Goal: Information Seeking & Learning: Learn about a topic

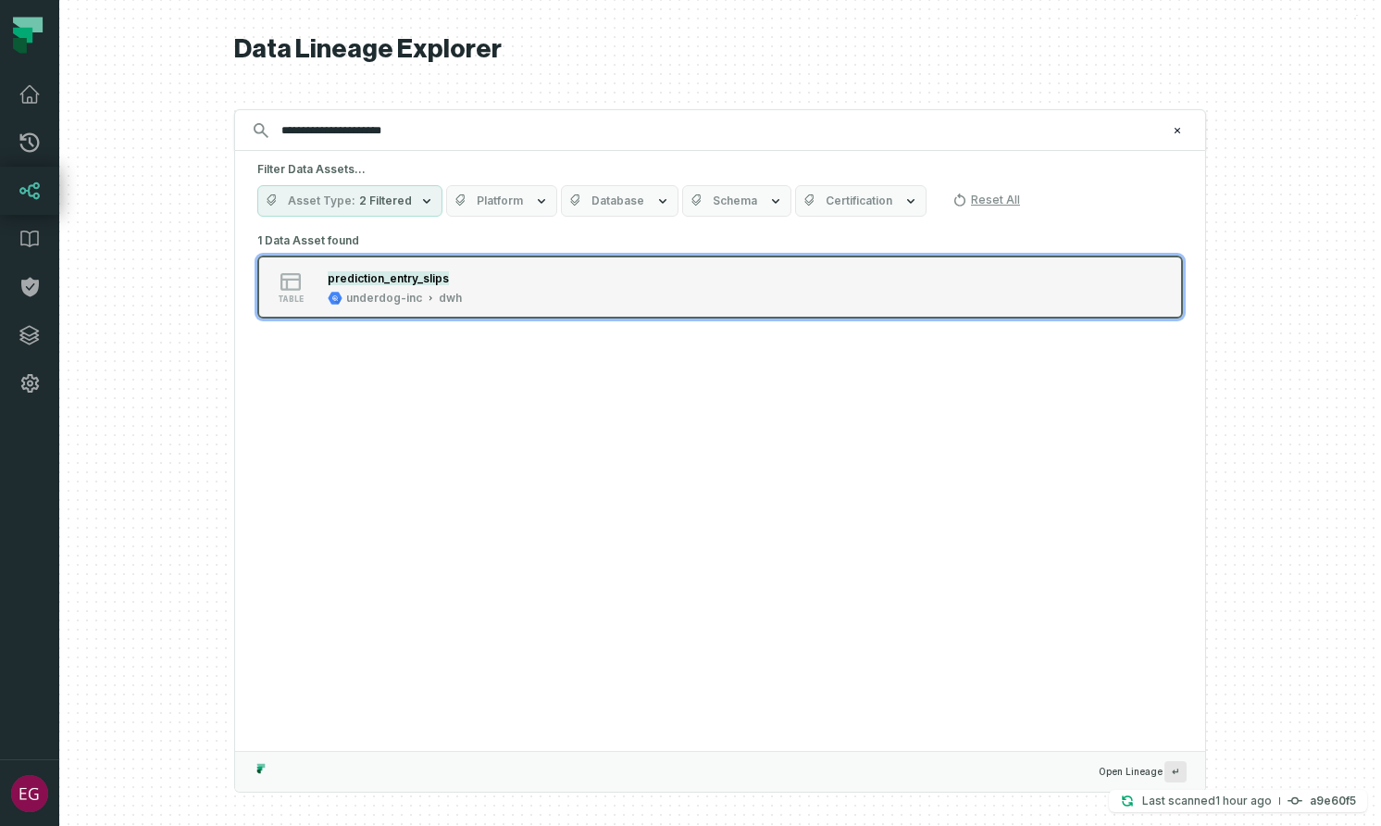
type input "**********"
click at [530, 299] on div "table prediction_entry_slips underdog-inc dwh" at bounding box center [492, 286] width 463 height 37
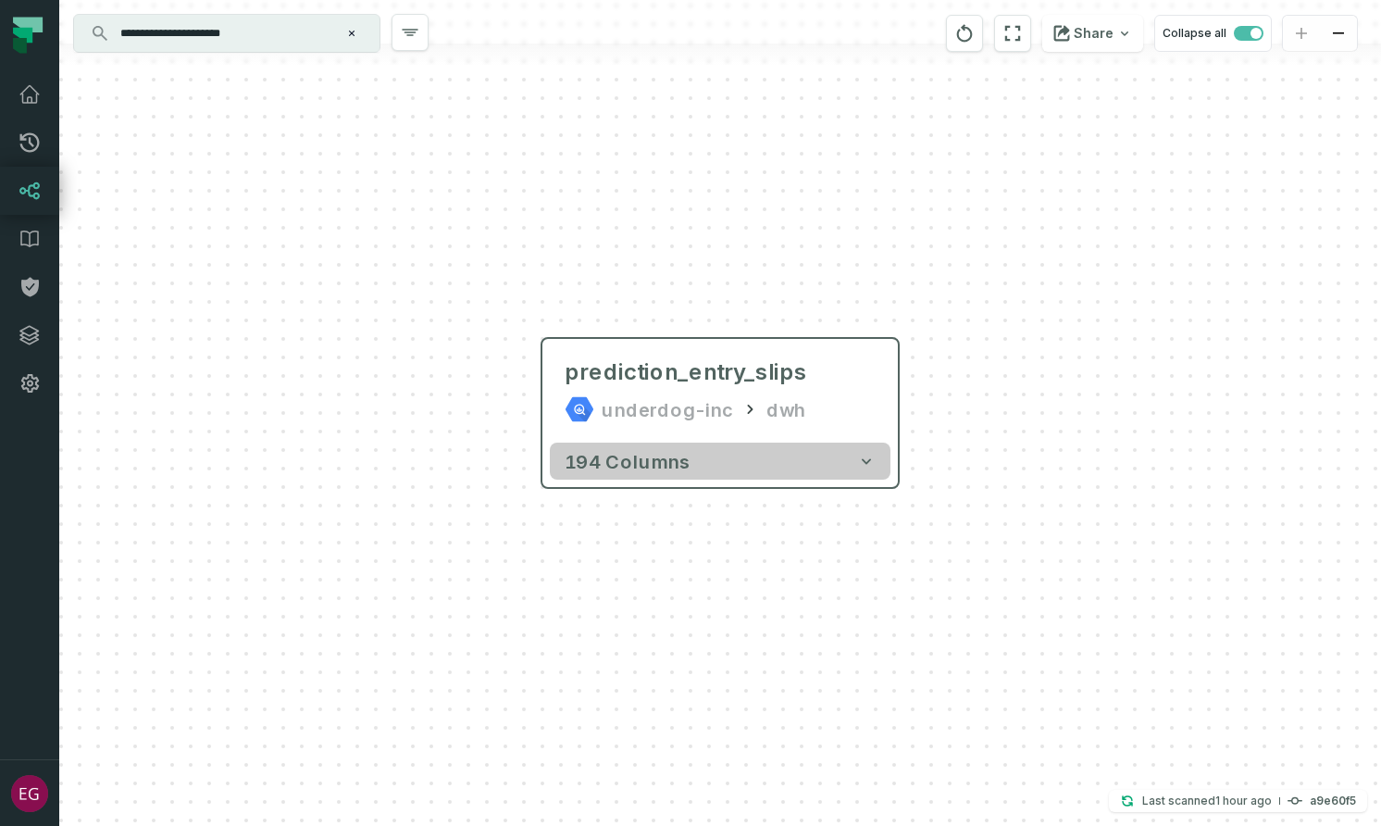
click at [864, 461] on icon "button" at bounding box center [866, 461] width 9 height 6
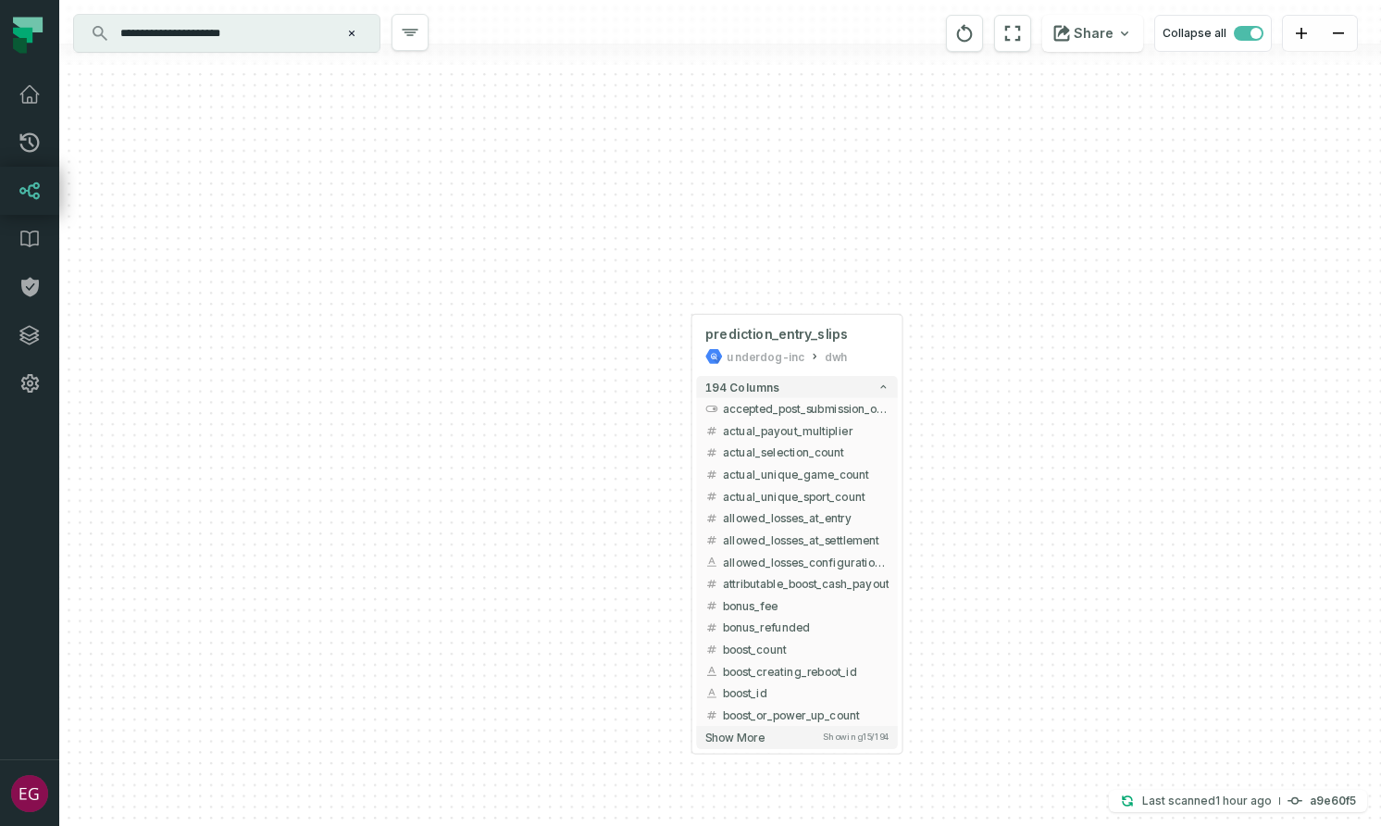
drag, startPoint x: 988, startPoint y: 678, endPoint x: 968, endPoint y: 598, distance: 82.0
click at [967, 598] on div "+ prediction_entry_slips underdog-inc dwh + 194 columns + accepted_post_submiss…" at bounding box center [720, 413] width 1322 height 826
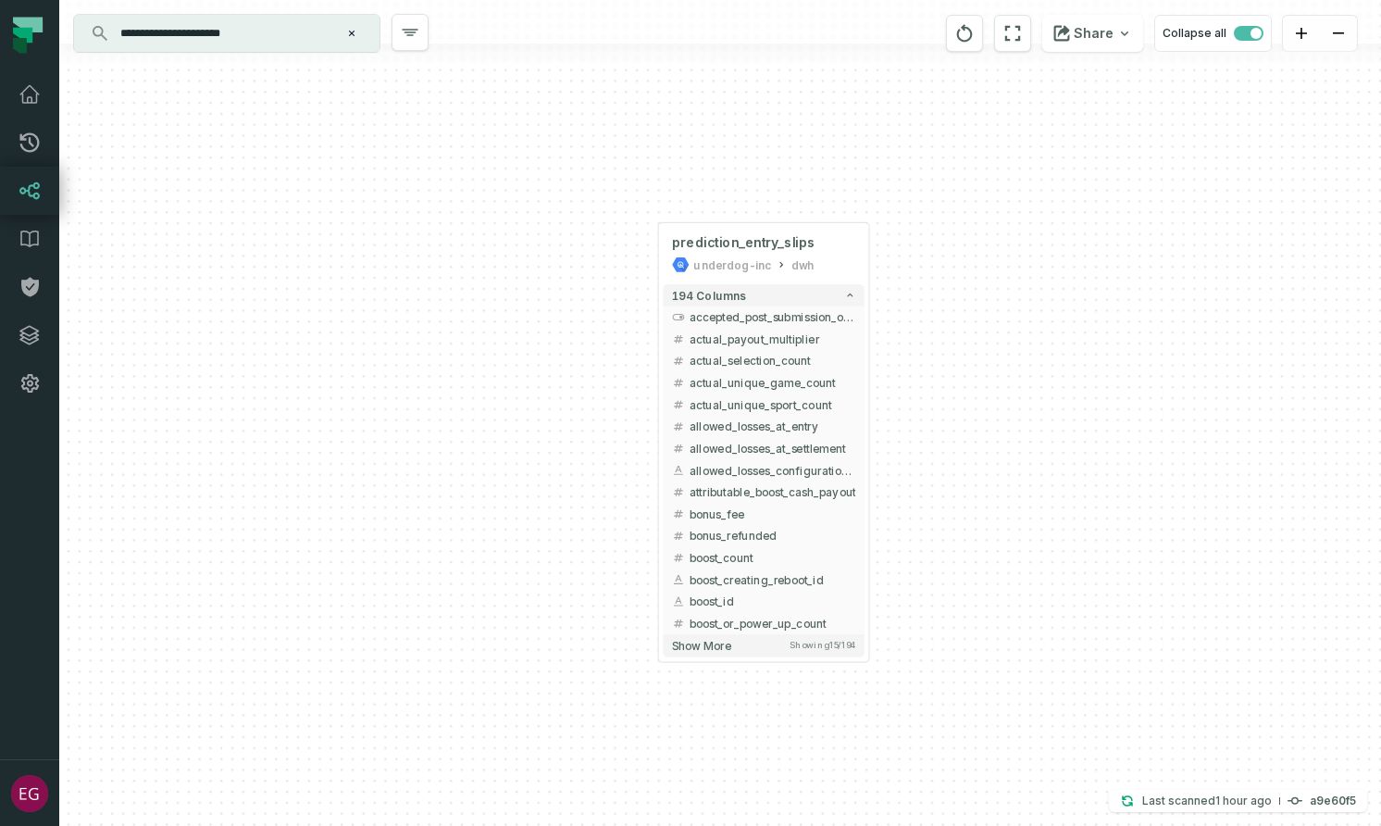
drag, startPoint x: 968, startPoint y: 598, endPoint x: 933, endPoint y: 505, distance: 99.9
click at [933, 505] on div "+ prediction_entry_slips underdog-inc dwh + 194 columns + accepted_post_submiss…" at bounding box center [720, 413] width 1322 height 826
click at [701, 635] on button "Show more Showing 15 / 194" at bounding box center [762, 642] width 201 height 22
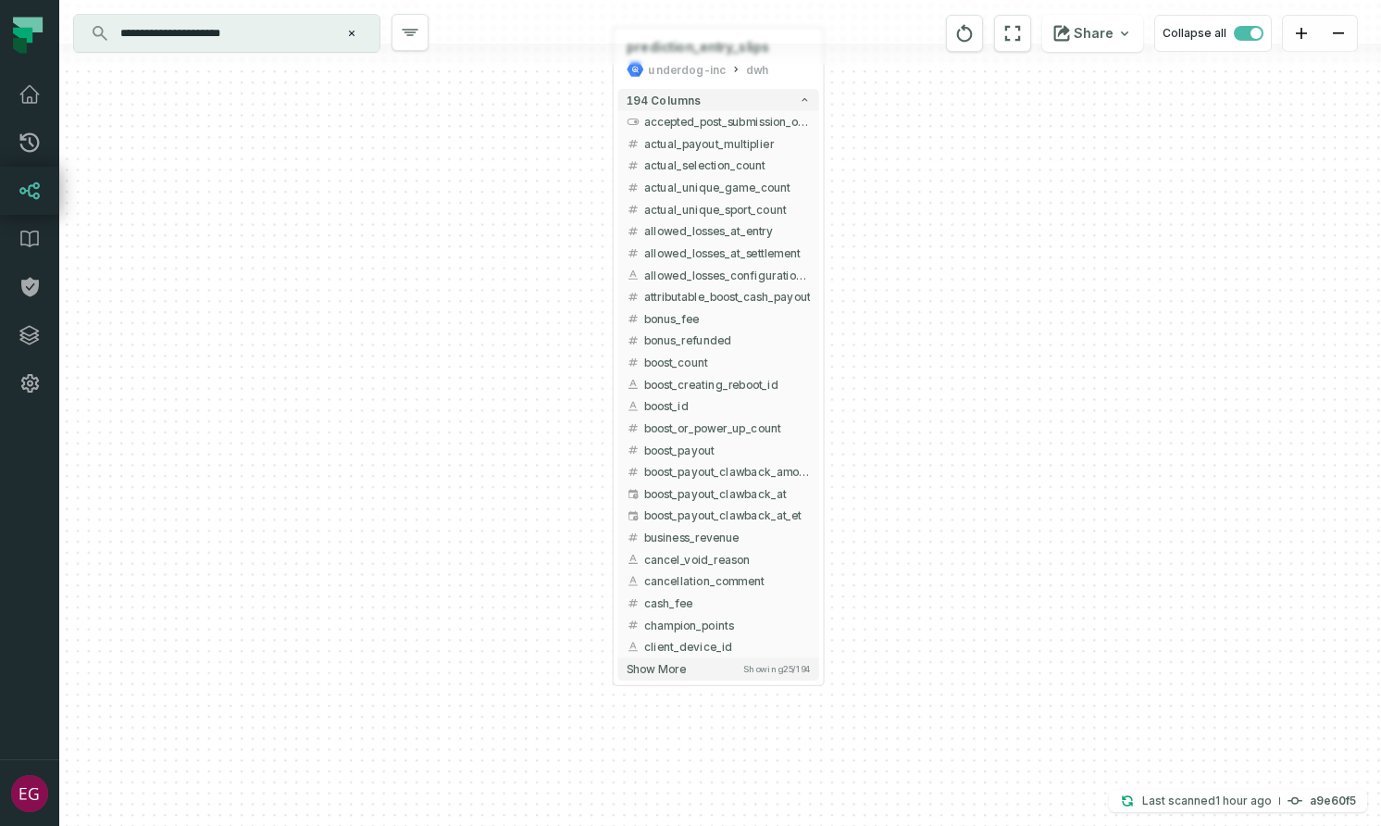
drag, startPoint x: 951, startPoint y: 569, endPoint x: 907, endPoint y: 377, distance: 197.4
click at [907, 377] on div "+ prediction_entry_slips underdog-inc dwh + 194 columns + accepted_post_submiss…" at bounding box center [720, 413] width 1322 height 826
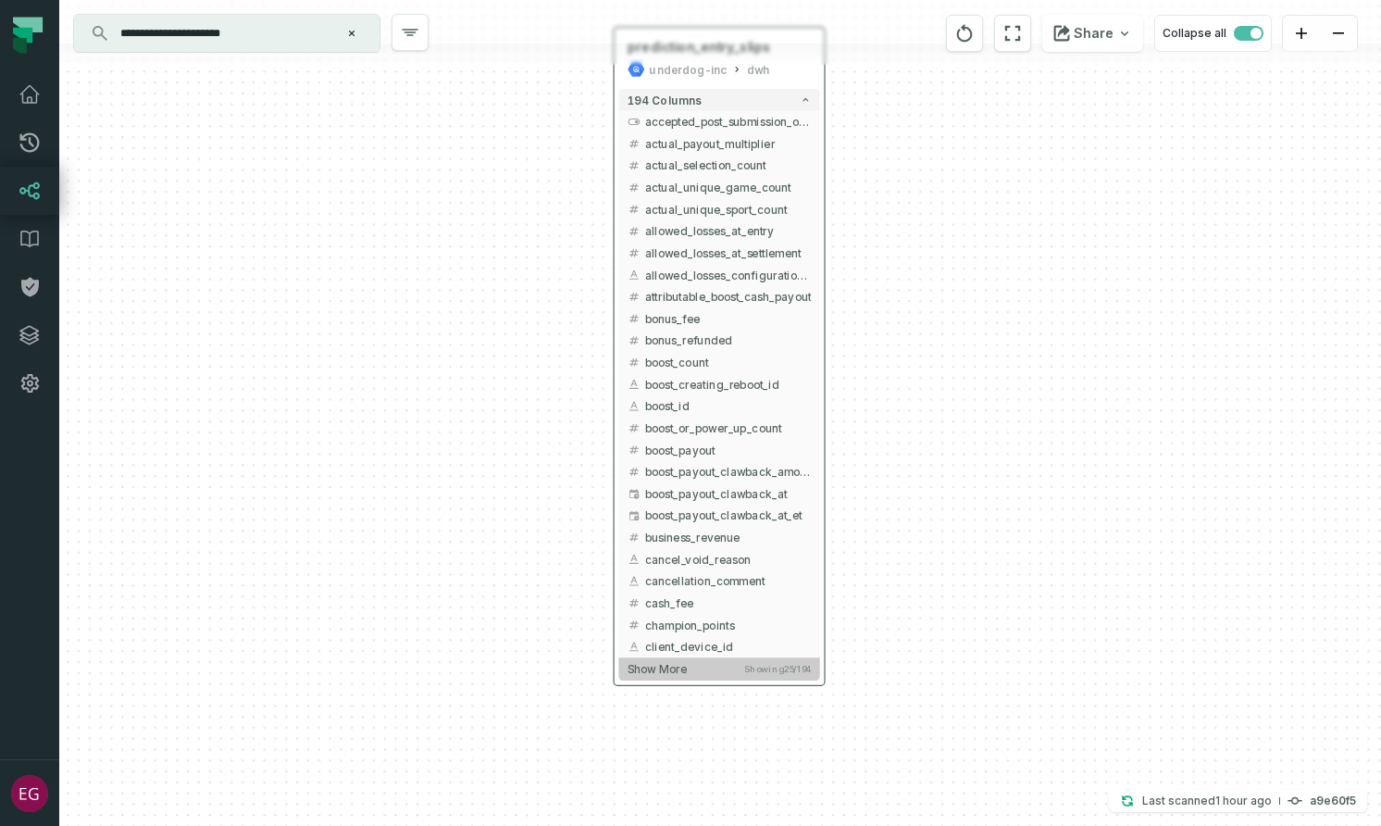
click at [680, 667] on span "Show more" at bounding box center [657, 669] width 59 height 14
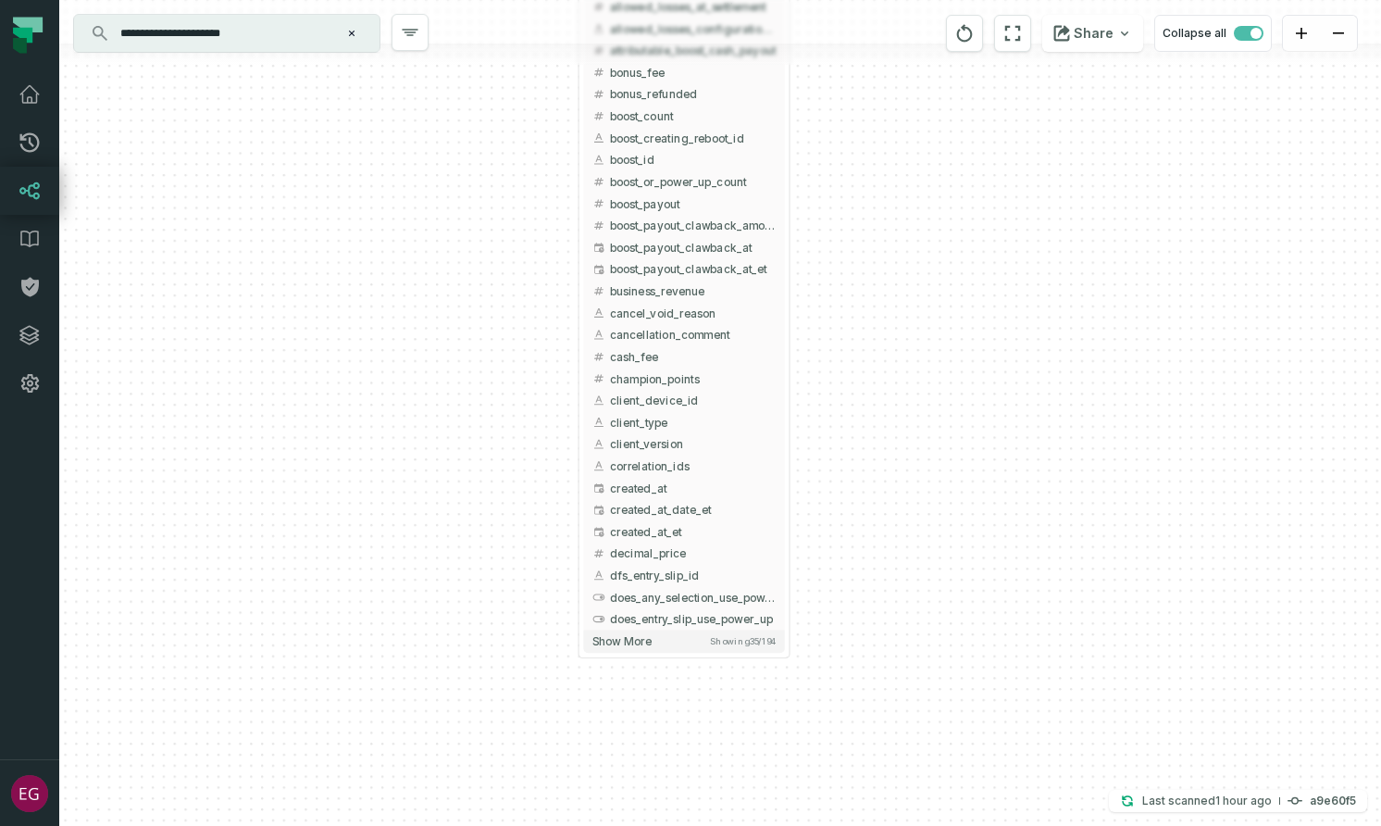
drag, startPoint x: 948, startPoint y: 585, endPoint x: 911, endPoint y: 337, distance: 250.9
click at [911, 337] on div "+ prediction_entry_slips underdog-inc dwh + 194 columns + accepted_post_submiss…" at bounding box center [720, 413] width 1322 height 826
click at [646, 646] on button "Show more Showing 35 / 194" at bounding box center [681, 639] width 201 height 22
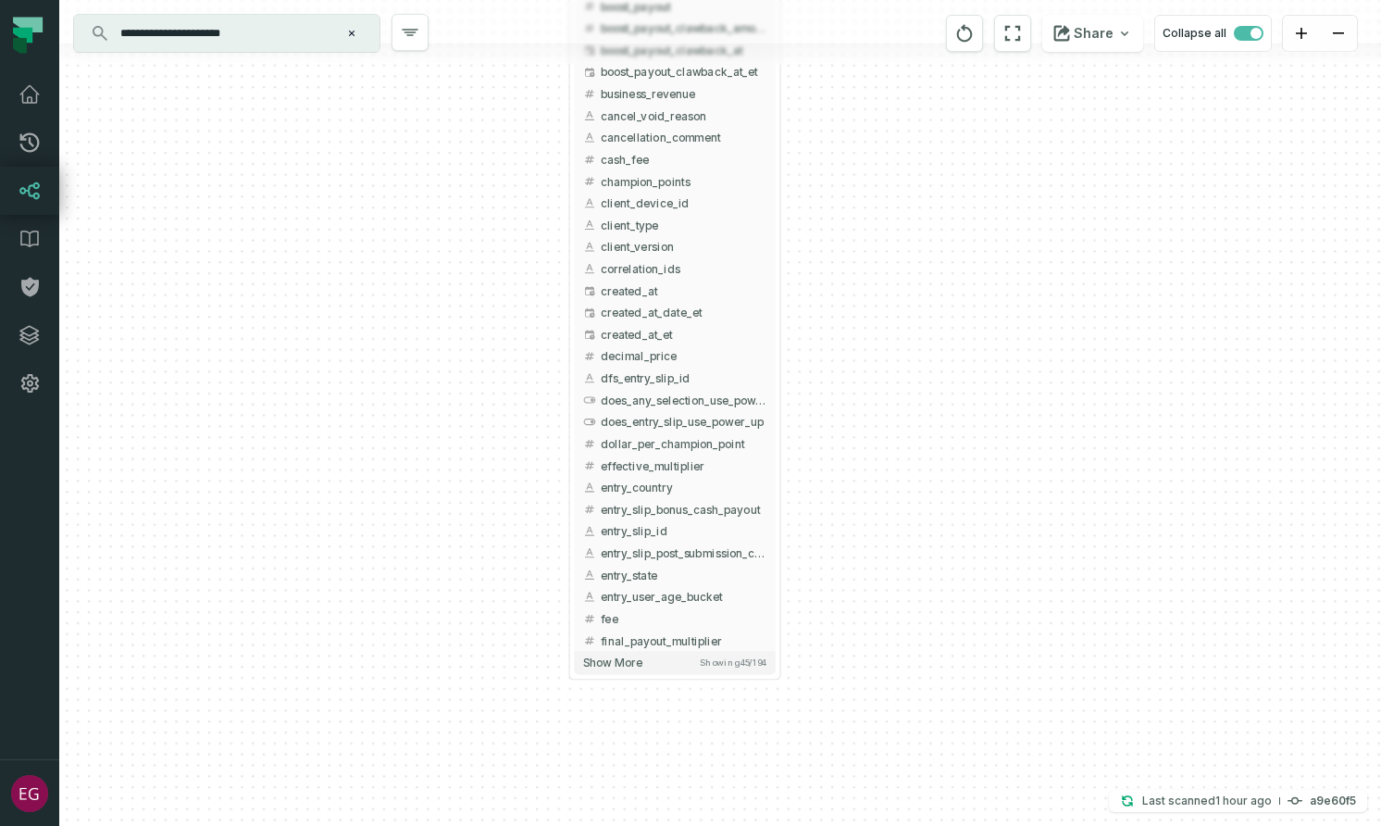
drag, startPoint x: 830, startPoint y: 670, endPoint x: 823, endPoint y: 474, distance: 196.4
click at [823, 474] on div "+ prediction_entry_slips underdog-inc dwh + 194 columns + accepted_post_submiss…" at bounding box center [720, 413] width 1322 height 826
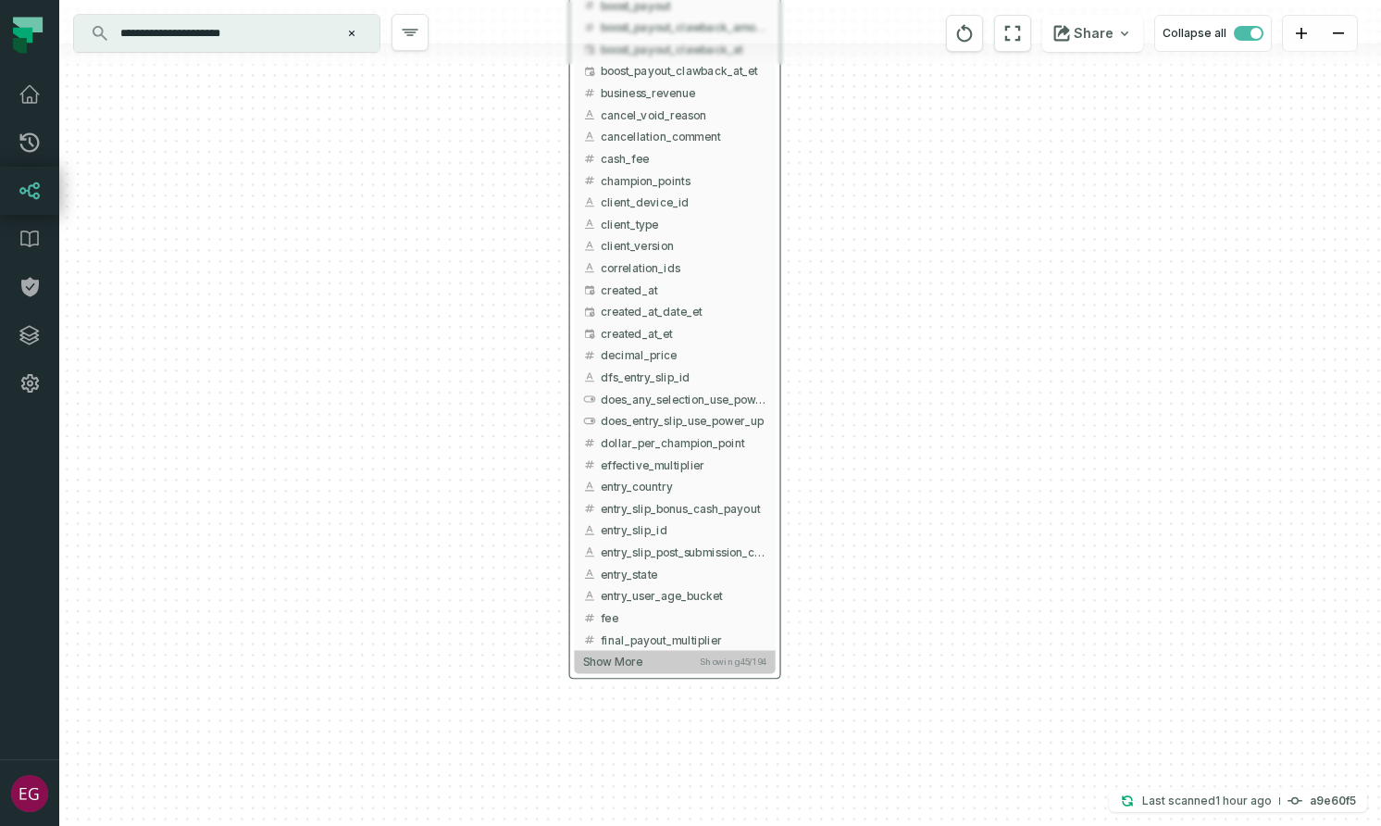
click at [646, 667] on button "Show more Showing 45 / 194" at bounding box center [674, 662] width 201 height 22
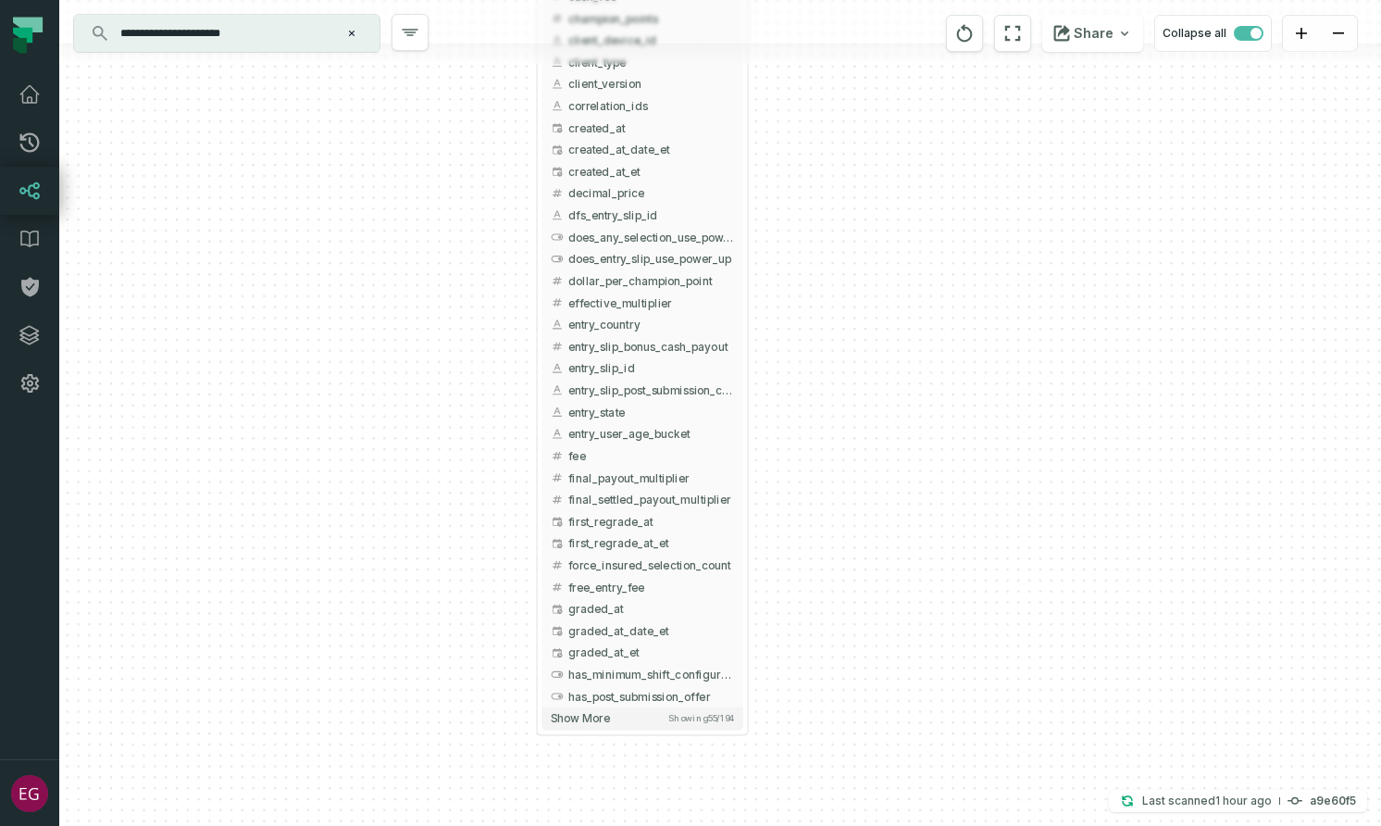
drag, startPoint x: 934, startPoint y: 613, endPoint x: 902, endPoint y: 451, distance: 165.2
click at [902, 451] on div "+ prediction_entry_slips underdog-inc dwh + 194 columns + accepted_post_submiss…" at bounding box center [720, 413] width 1322 height 826
click at [616, 723] on button "Show more Showing 55 / 194" at bounding box center [642, 718] width 201 height 22
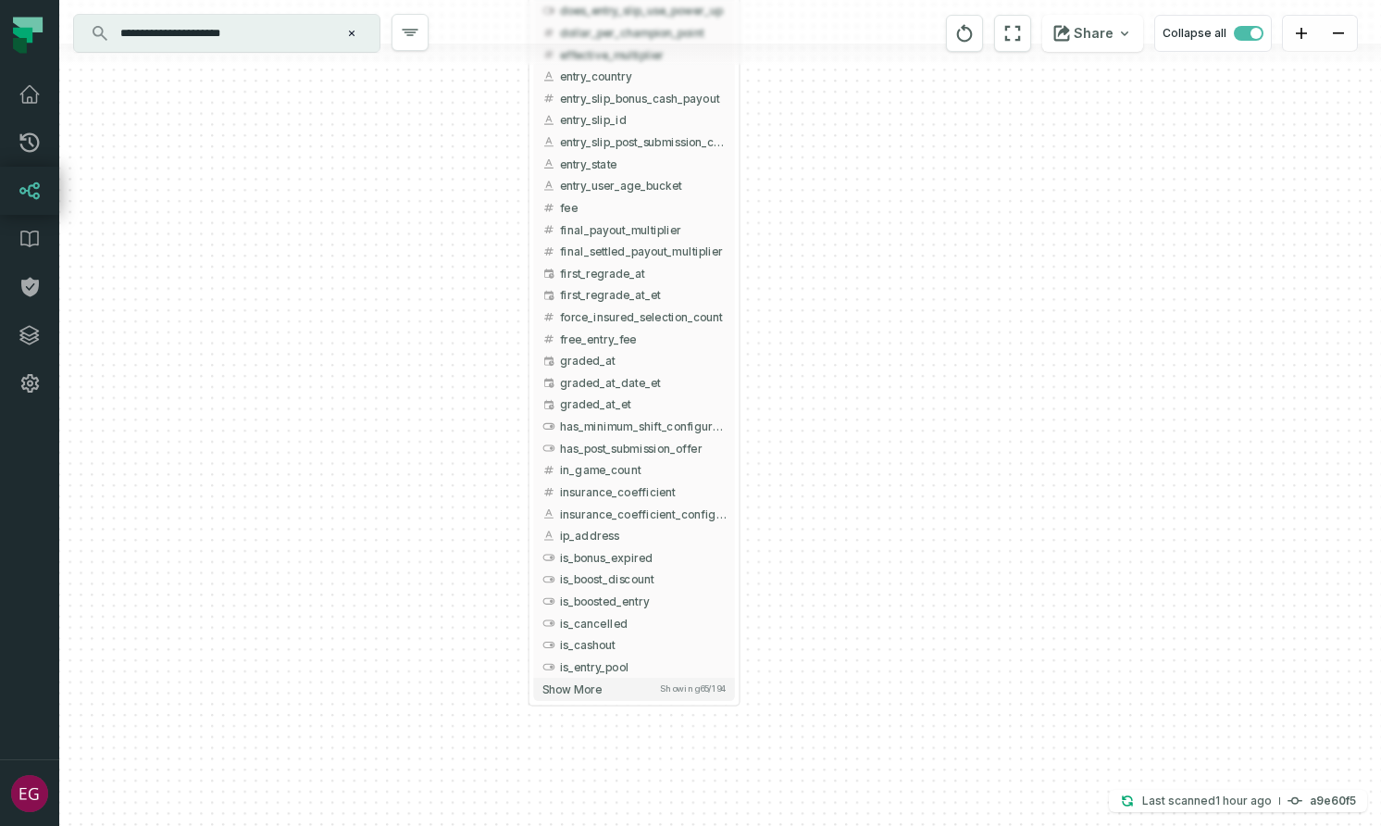
drag, startPoint x: 956, startPoint y: 604, endPoint x: 948, endPoint y: 355, distance: 248.2
click at [948, 355] on div "+ prediction_entry_slips underdog-inc dwh + 194 columns + accepted_post_submiss…" at bounding box center [720, 413] width 1322 height 826
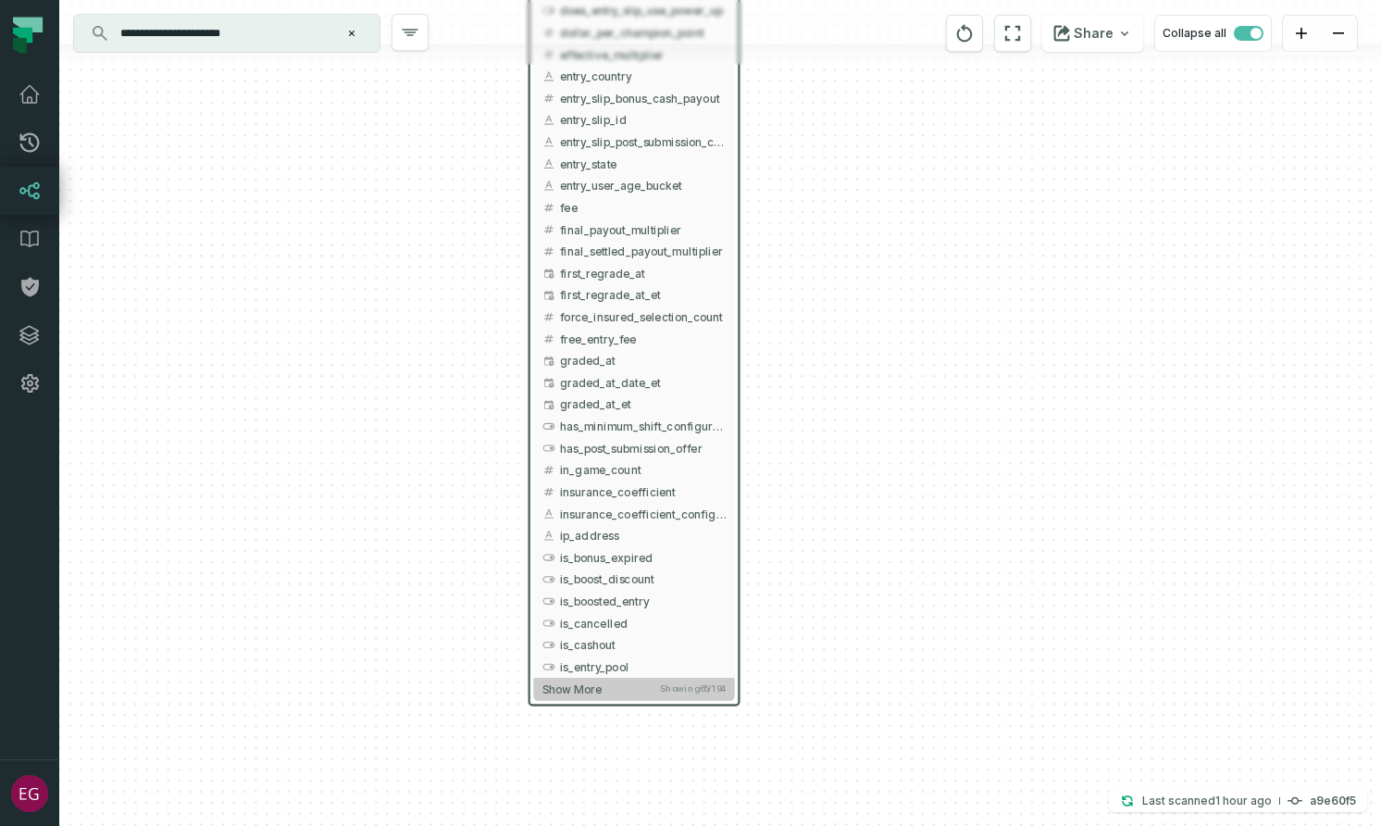
click at [605, 692] on button "Show more Showing 65 / 194" at bounding box center [633, 689] width 201 height 22
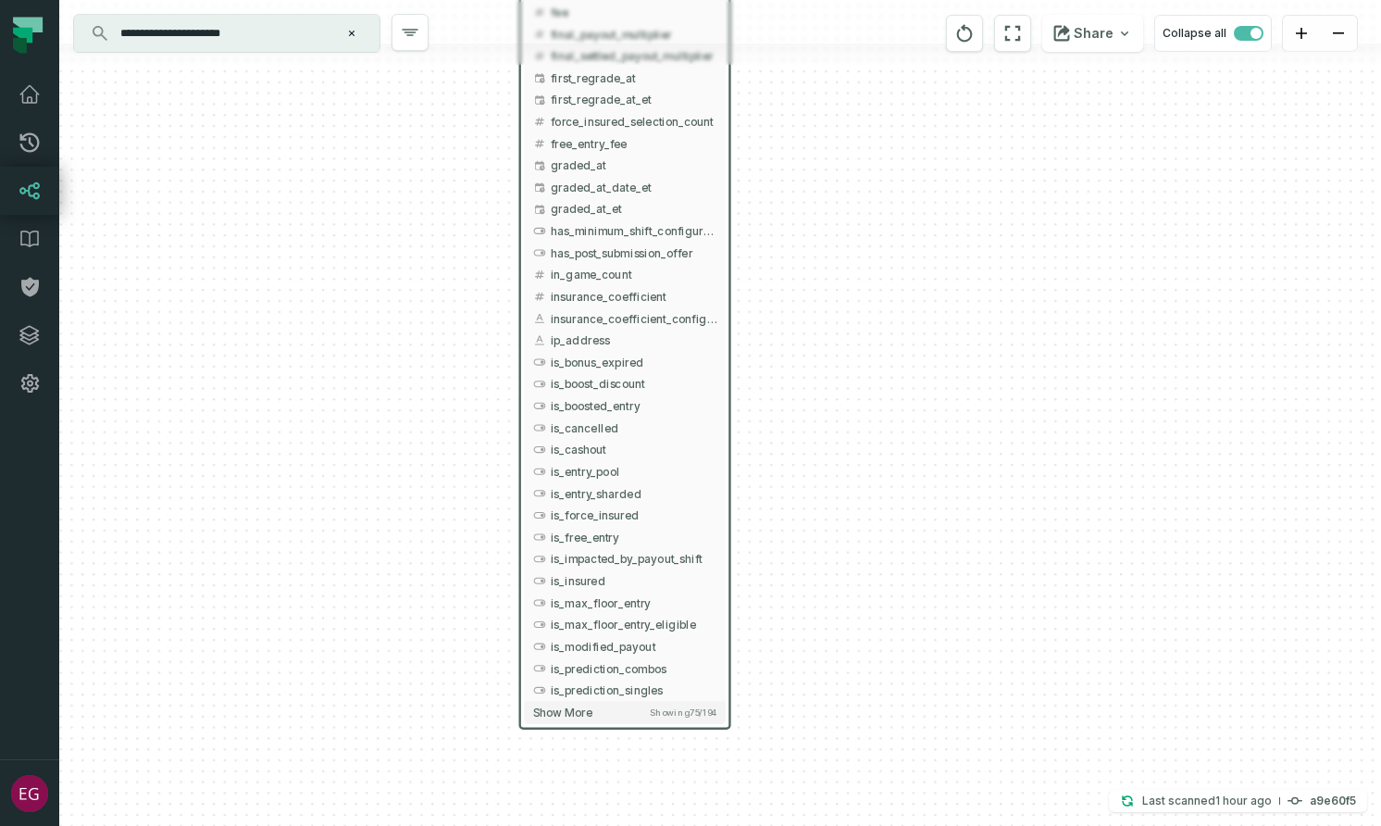
drag, startPoint x: 845, startPoint y: 597, endPoint x: 837, endPoint y: 397, distance: 200.1
click at [837, 397] on div "+ prediction_entry_slips underdog-inc dwh + 194 columns + accepted_post_submiss…" at bounding box center [720, 413] width 1322 height 826
click at [579, 710] on span "Show more" at bounding box center [563, 708] width 59 height 14
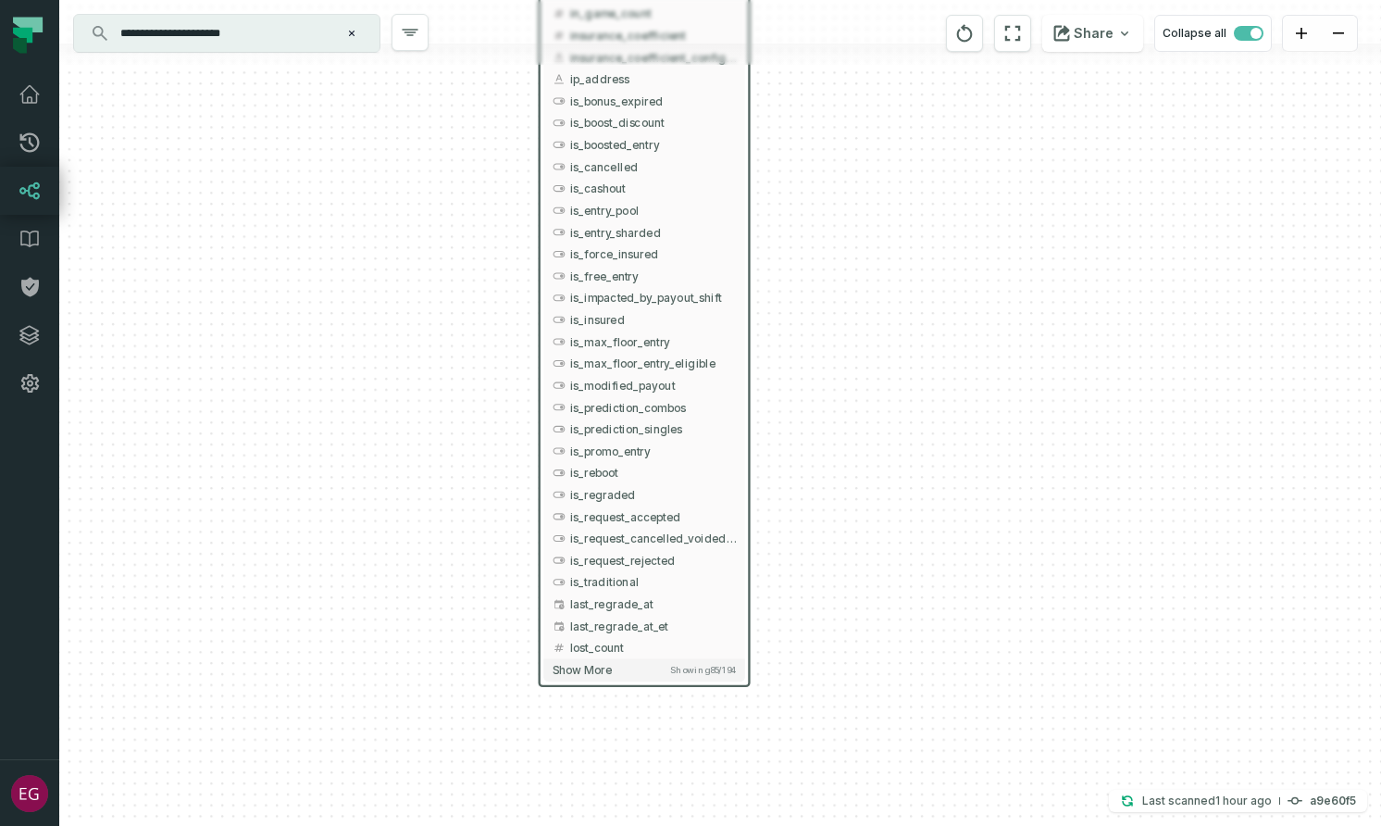
drag, startPoint x: 792, startPoint y: 643, endPoint x: 811, endPoint y: 387, distance: 257.1
click at [811, 387] on div "+ prediction_entry_slips underdog-inc dwh + 194 columns + accepted_post_submiss…" at bounding box center [720, 413] width 1322 height 826
click at [606, 664] on span "Show more" at bounding box center [582, 670] width 59 height 14
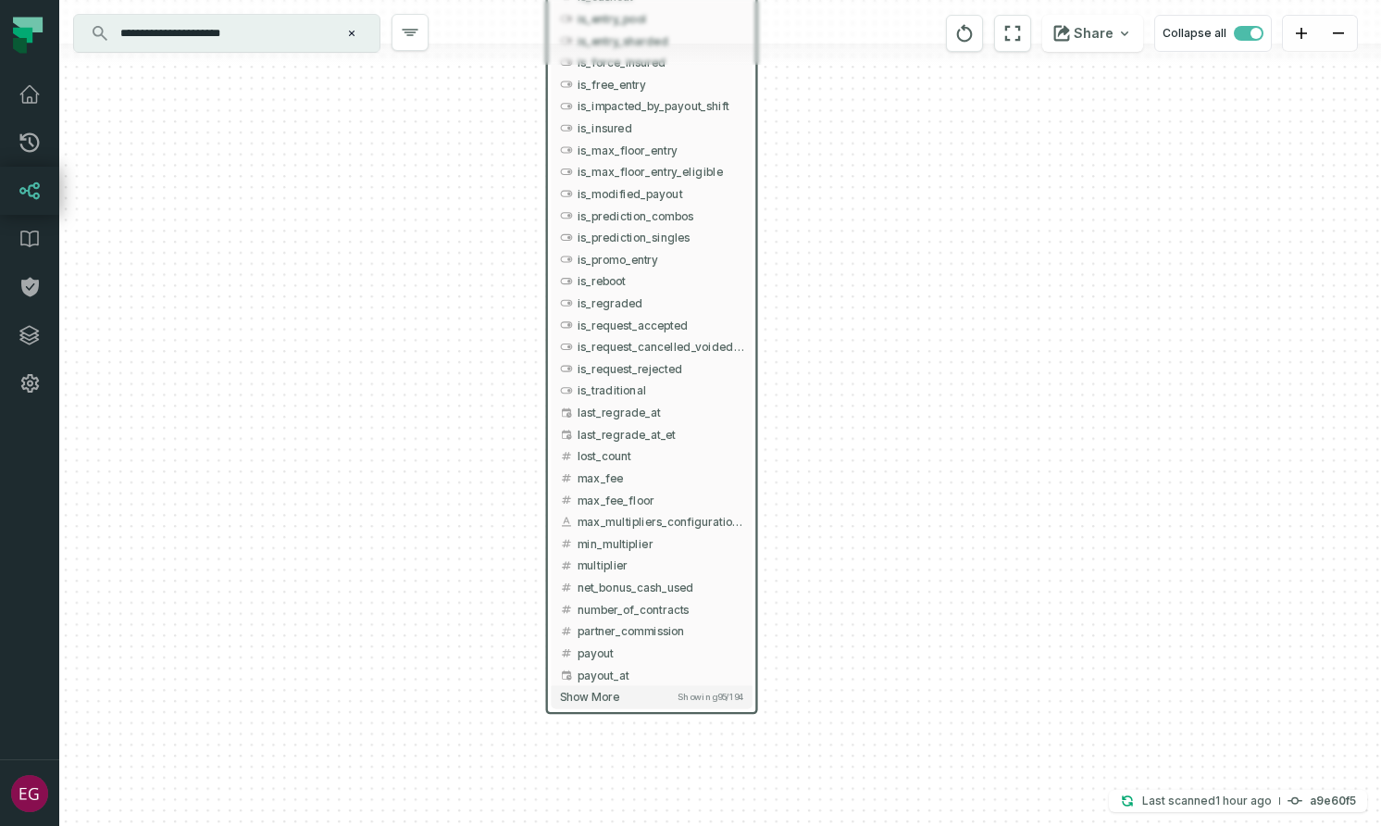
drag, startPoint x: 793, startPoint y: 728, endPoint x: 801, endPoint y: 536, distance: 191.8
click at [801, 536] on div "+ prediction_entry_slips underdog-inc dwh + 194 columns + accepted_post_submiss…" at bounding box center [720, 413] width 1322 height 826
click at [633, 705] on button "Show more Showing 95 / 194" at bounding box center [651, 697] width 201 height 22
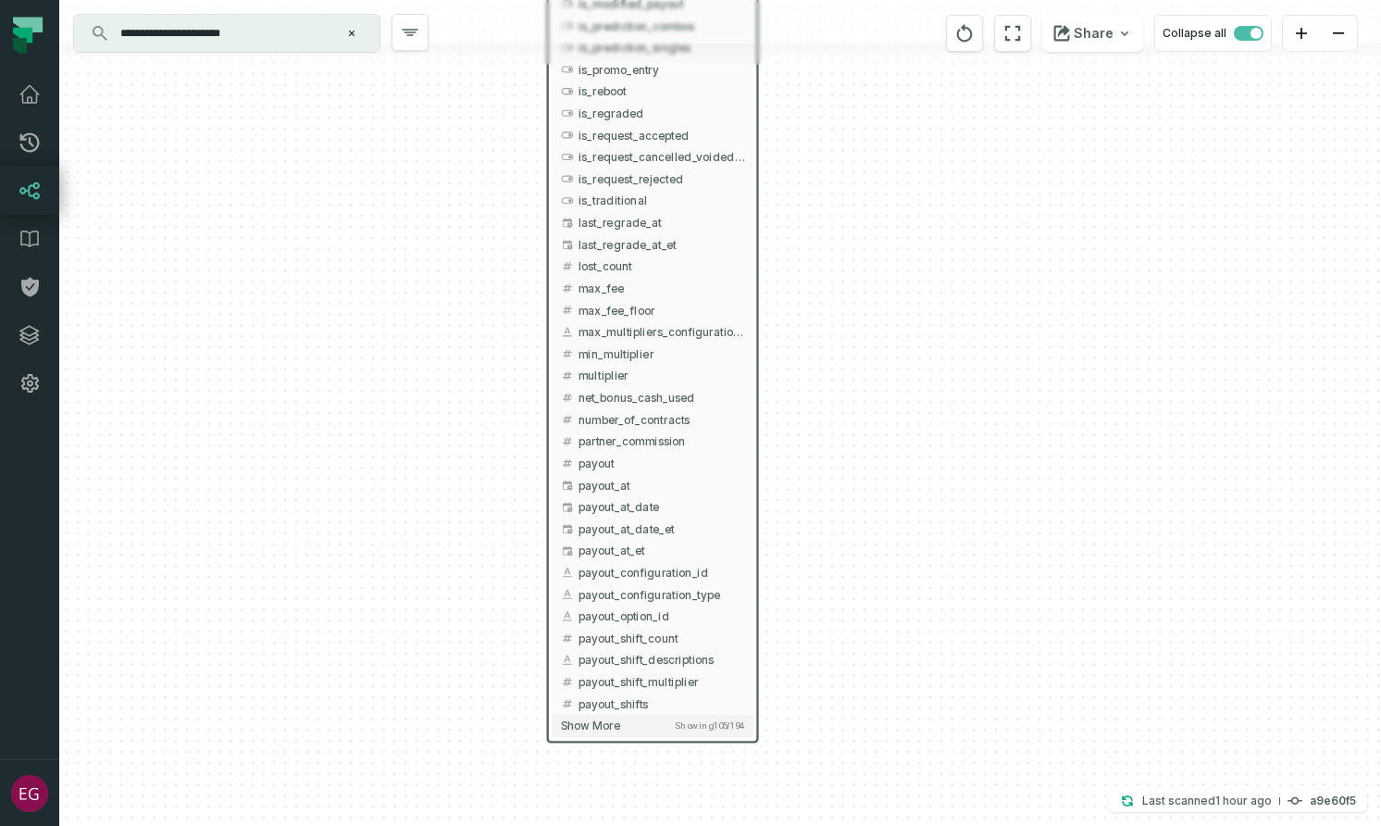
drag, startPoint x: 789, startPoint y: 687, endPoint x: 790, endPoint y: 497, distance: 189.8
click at [790, 497] on div "+ prediction_entry_slips underdog-inc dwh + 194 columns + accepted_post_submiss…" at bounding box center [720, 413] width 1322 height 826
click at [652, 731] on button "Show more Showing 105 / 194" at bounding box center [652, 726] width 201 height 22
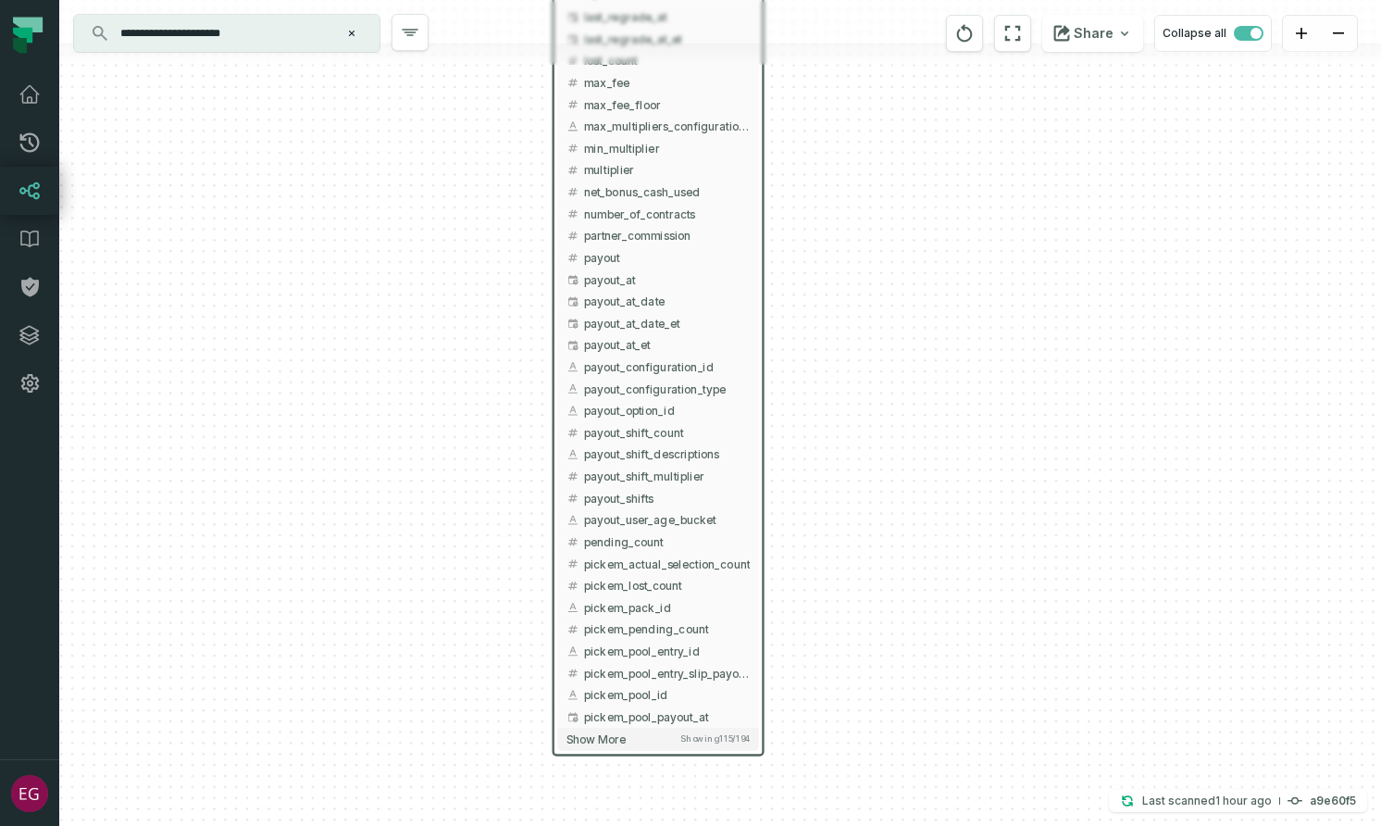
drag, startPoint x: 892, startPoint y: 707, endPoint x: 898, endPoint y: 503, distance: 204.7
click at [898, 503] on div "+ prediction_entry_slips underdog-inc dwh + 194 columns + accepted_post_submiss…" at bounding box center [720, 413] width 1322 height 826
click at [606, 733] on span "Show more" at bounding box center [596, 739] width 59 height 14
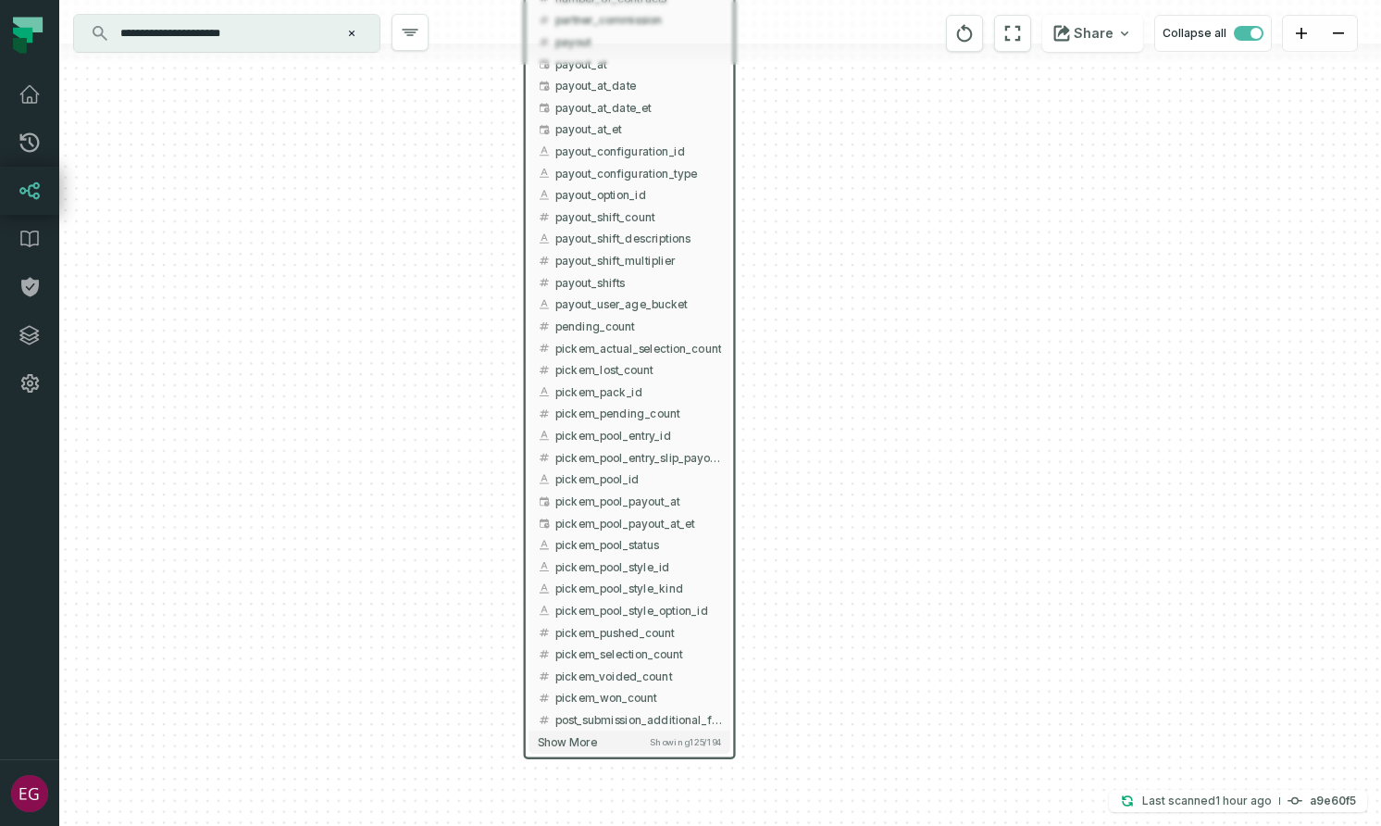
drag, startPoint x: 898, startPoint y: 614, endPoint x: 869, endPoint y: 398, distance: 217.6
click at [869, 398] on div "+ prediction_entry_slips underdog-inc dwh + 194 columns + accepted_post_submiss…" at bounding box center [720, 413] width 1322 height 826
click at [642, 730] on button "Show more Showing 125 / 194" at bounding box center [629, 741] width 201 height 22
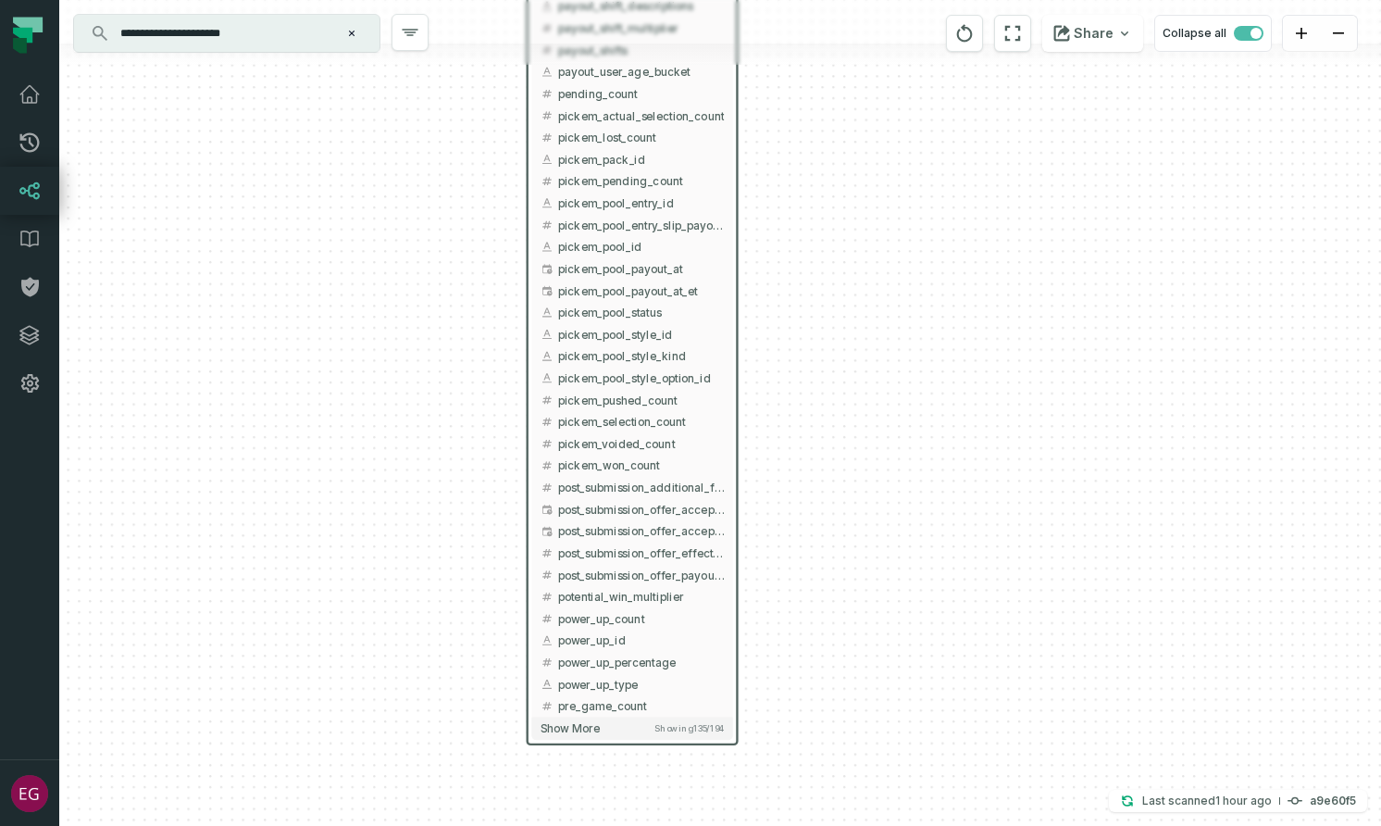
drag, startPoint x: 784, startPoint y: 667, endPoint x: 787, endPoint y: 435, distance: 232.4
click at [787, 435] on div "+ prediction_entry_slips underdog-inc dwh + 194 columns + accepted_post_submiss…" at bounding box center [720, 413] width 1322 height 826
click at [597, 727] on span "Show more" at bounding box center [570, 728] width 59 height 14
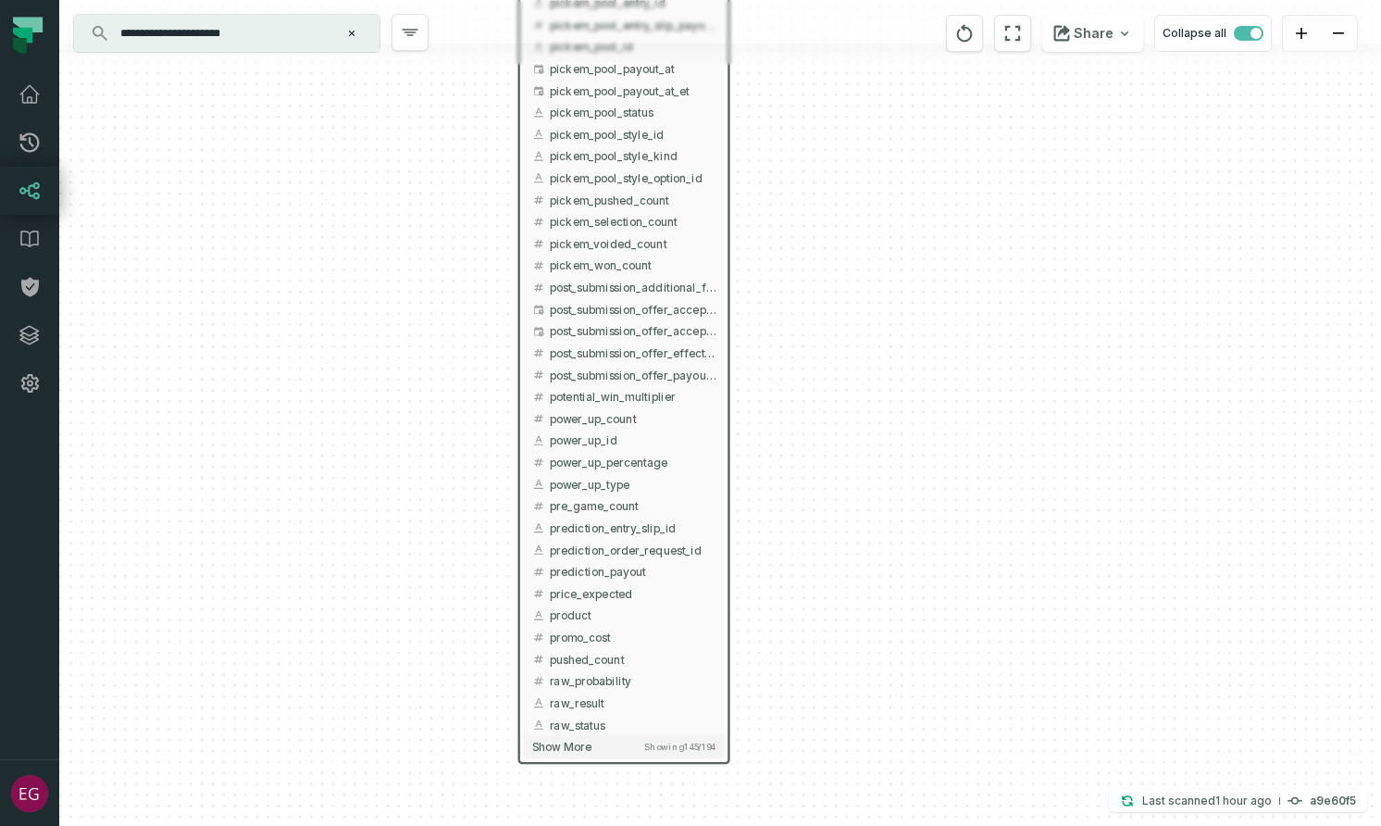
drag, startPoint x: 809, startPoint y: 665, endPoint x: 807, endPoint y: 443, distance: 222.2
click at [807, 443] on div "+ prediction_entry_slips underdog-inc dwh + 194 columns + accepted_post_submiss…" at bounding box center [720, 413] width 1322 height 826
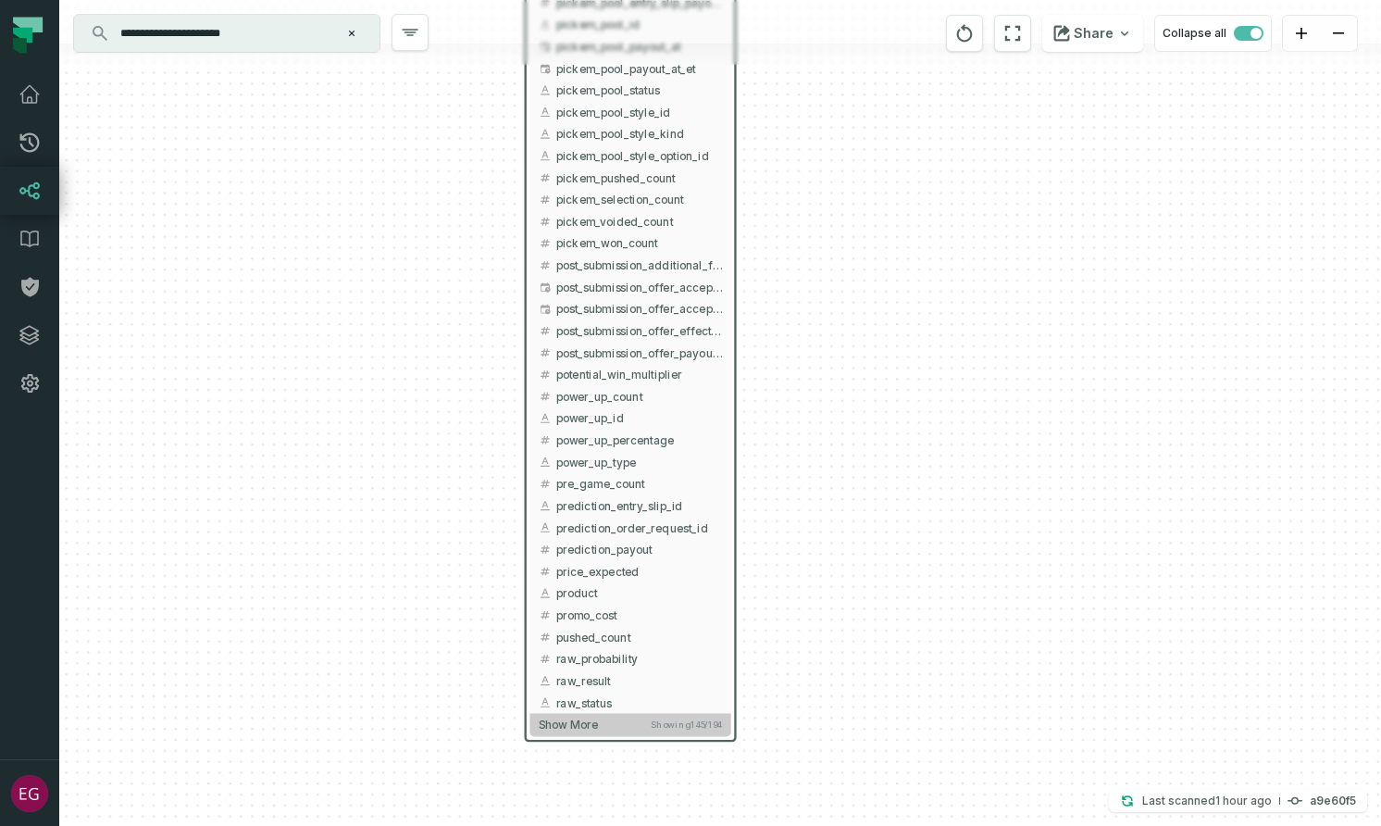
click at [572, 725] on span "Show more" at bounding box center [568, 724] width 59 height 14
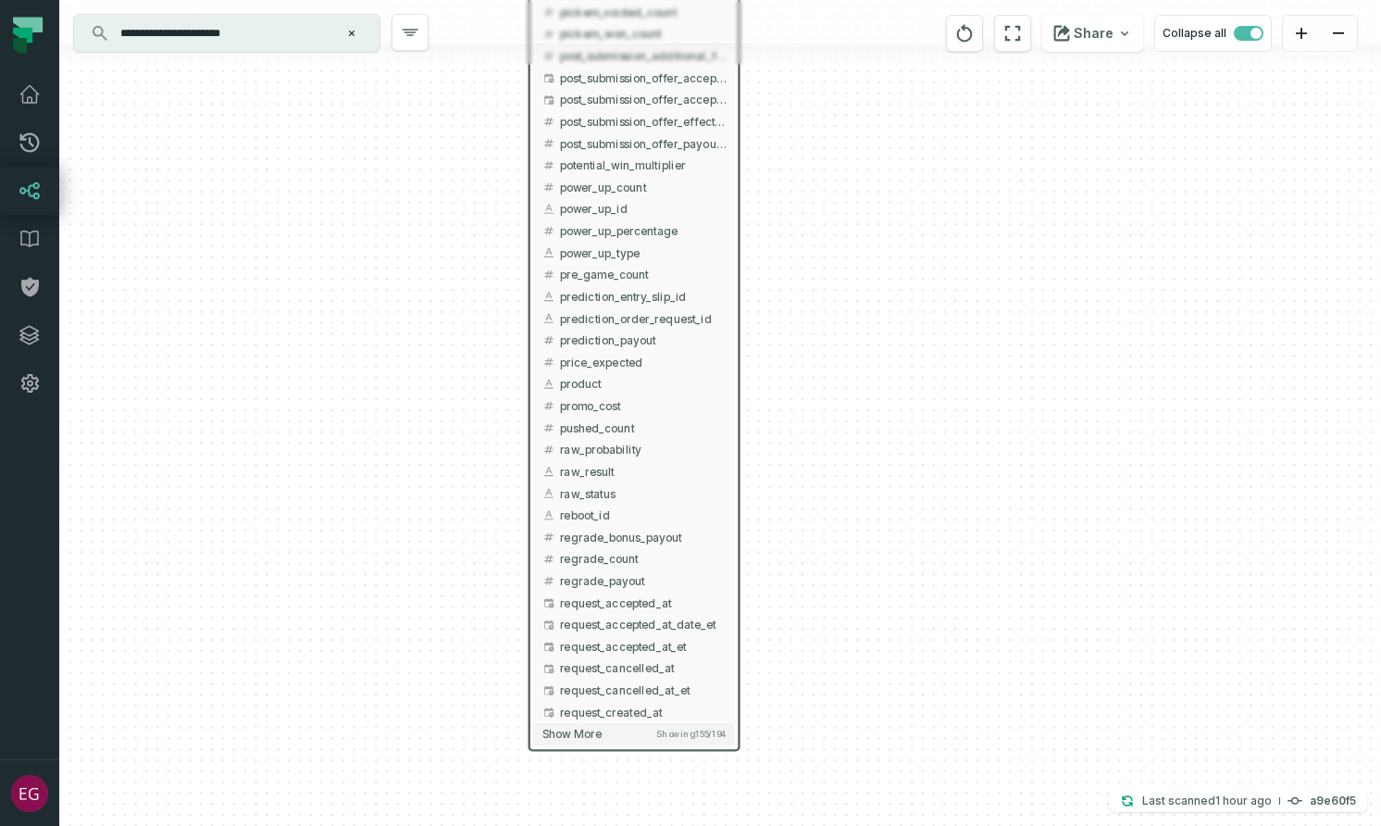
drag, startPoint x: 814, startPoint y: 671, endPoint x: 823, endPoint y: 441, distance: 230.7
click at [823, 441] on div "+ prediction_entry_slips underdog-inc dwh + 194 columns + accepted_post_submiss…" at bounding box center [720, 413] width 1322 height 826
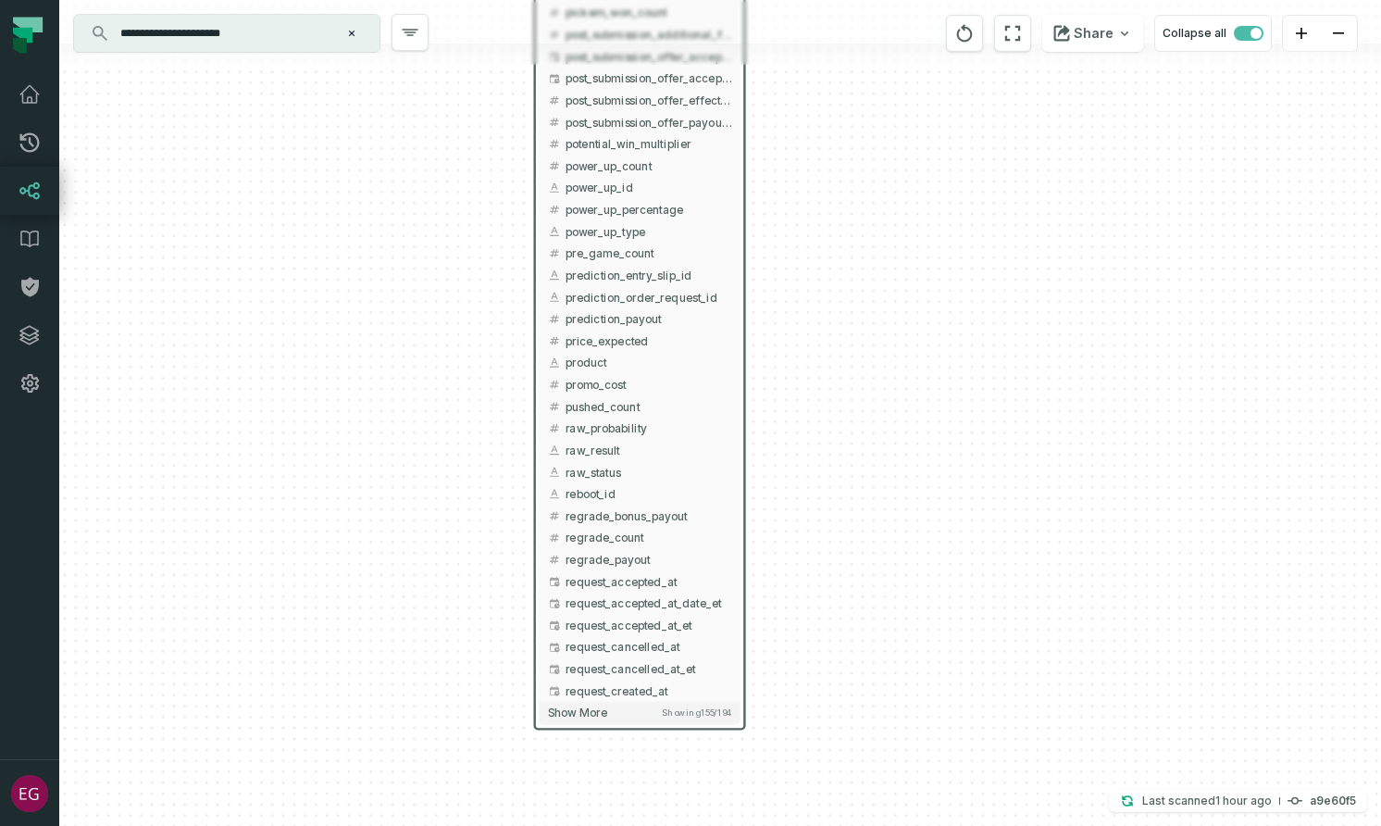
click at [623, 720] on button "Show more Showing 155 / 194" at bounding box center [639, 713] width 201 height 22
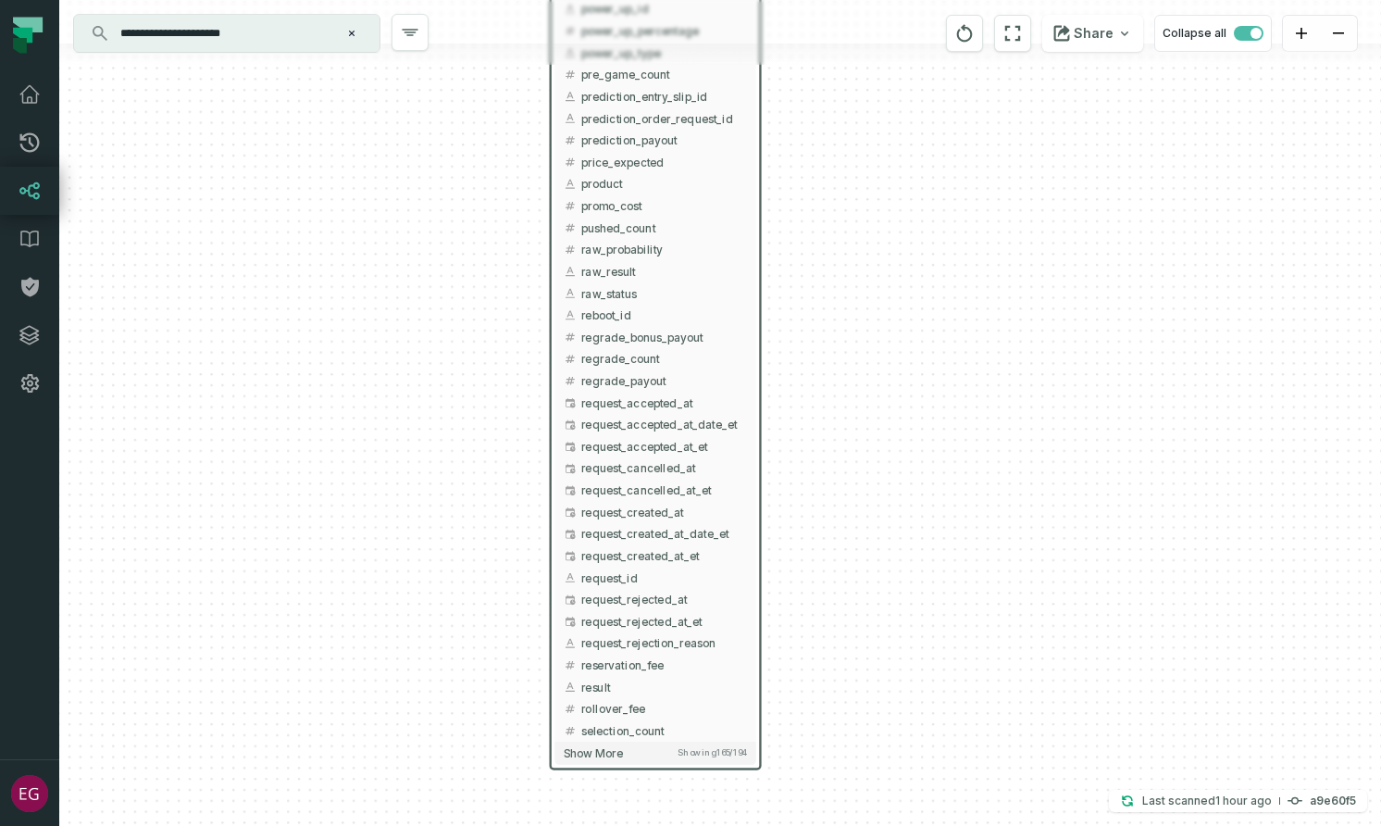
drag, startPoint x: 821, startPoint y: 707, endPoint x: 825, endPoint y: 494, distance: 213.0
click at [825, 494] on div "+ prediction_entry_slips underdog-inc dwh + 194 columns + accepted_post_submiss…" at bounding box center [720, 413] width 1322 height 826
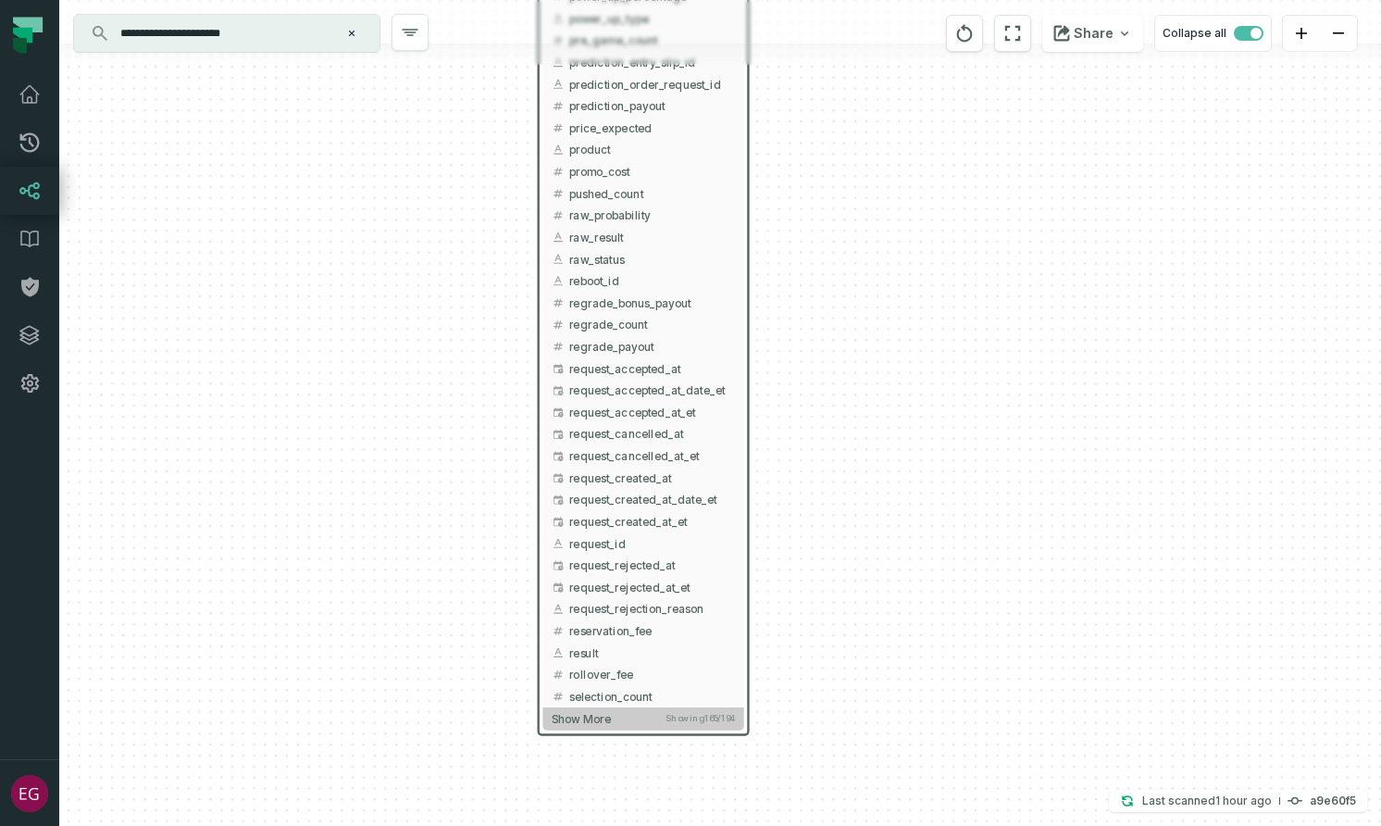
click at [623, 724] on button "Show more Showing 165 / 194" at bounding box center [643, 718] width 201 height 22
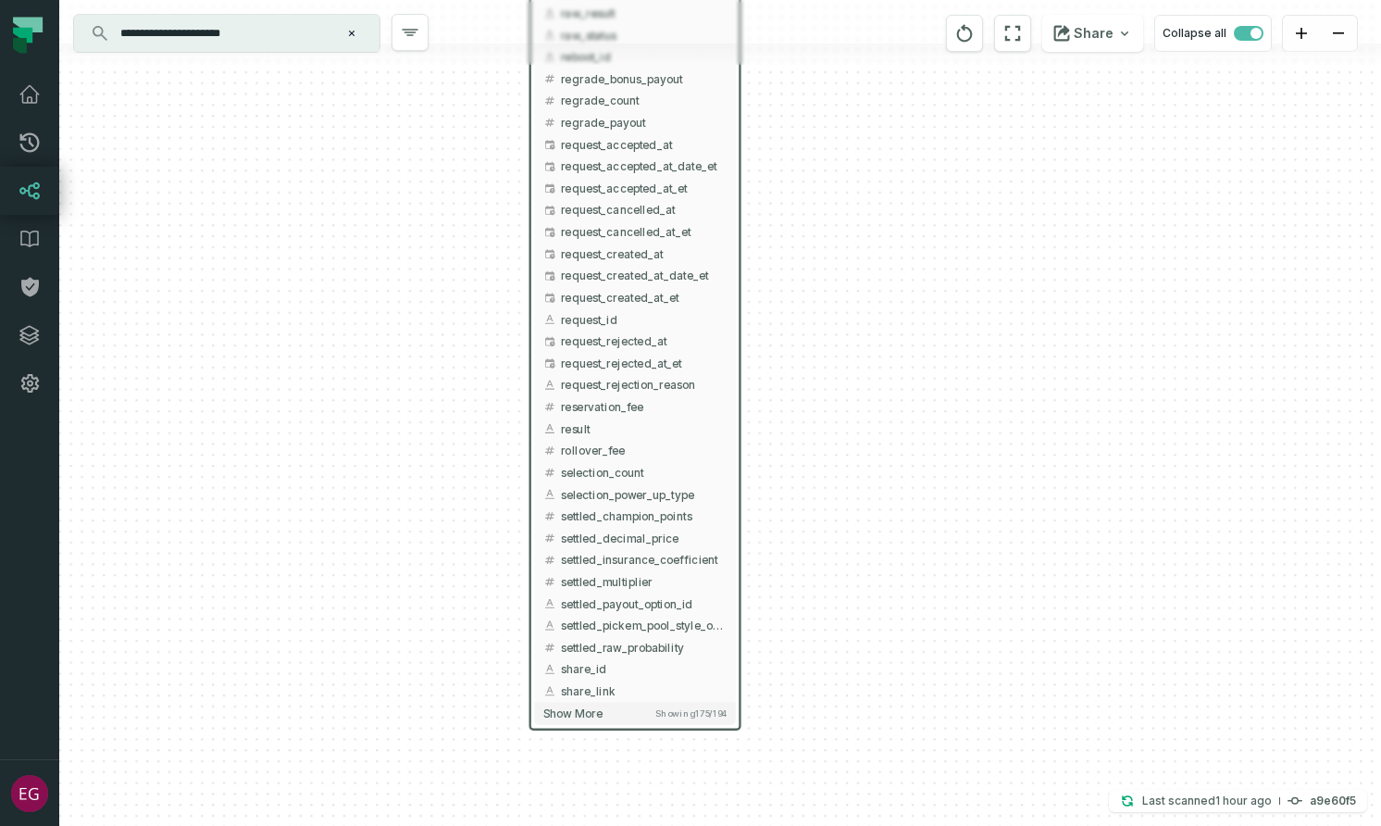
drag, startPoint x: 813, startPoint y: 704, endPoint x: 806, endPoint y: 480, distance: 224.1
click at [806, 480] on div "+ prediction_entry_slips underdog-inc dwh + 194 columns + accepted_post_submiss…" at bounding box center [720, 413] width 1322 height 826
click at [592, 709] on span "Show more" at bounding box center [574, 713] width 59 height 14
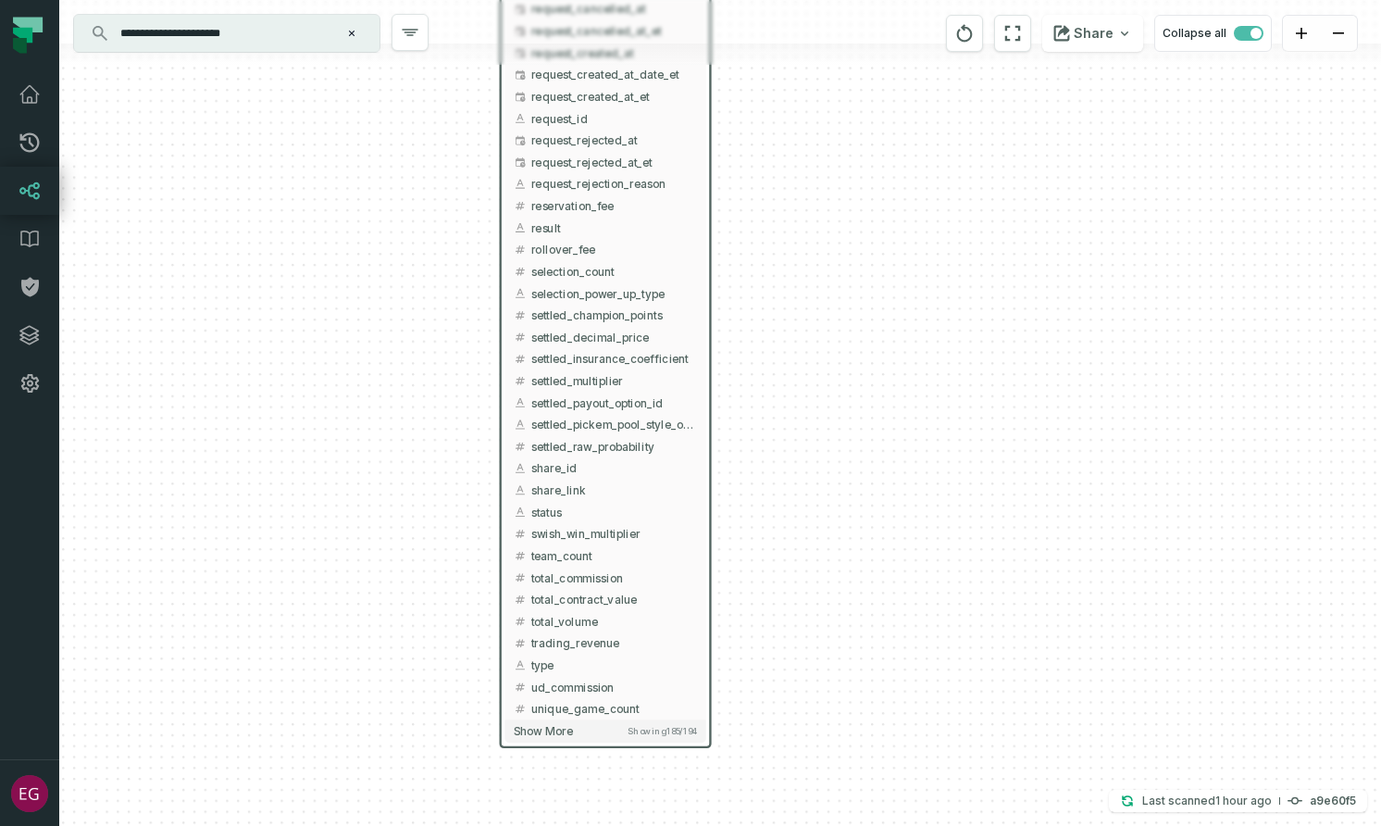
drag, startPoint x: 942, startPoint y: 606, endPoint x: 911, endPoint y: 405, distance: 204.3
click at [911, 405] on div "+ prediction_entry_slips underdog-inc dwh + 194 columns + accepted_post_submiss…" at bounding box center [720, 413] width 1322 height 826
click at [592, 736] on button "Show more Showing 185 / 194" at bounding box center [605, 729] width 201 height 22
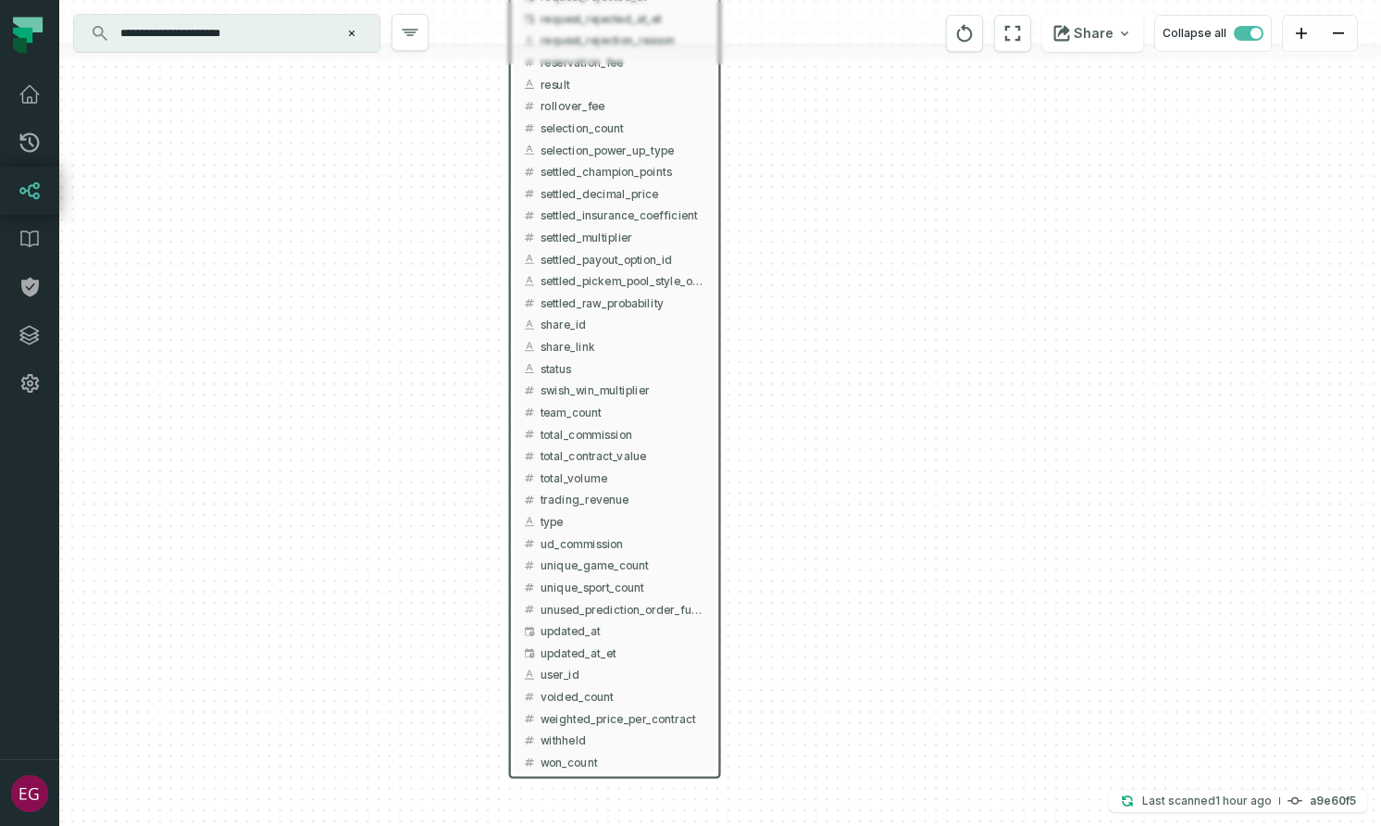
drag, startPoint x: 806, startPoint y: 714, endPoint x: 816, endPoint y: 570, distance: 143.8
click at [816, 570] on div "+ prediction_entry_slips underdog-inc dwh + 194 columns + accepted_post_submiss…" at bounding box center [720, 413] width 1322 height 826
click at [503, 633] on button "+" at bounding box center [508, 629] width 19 height 19
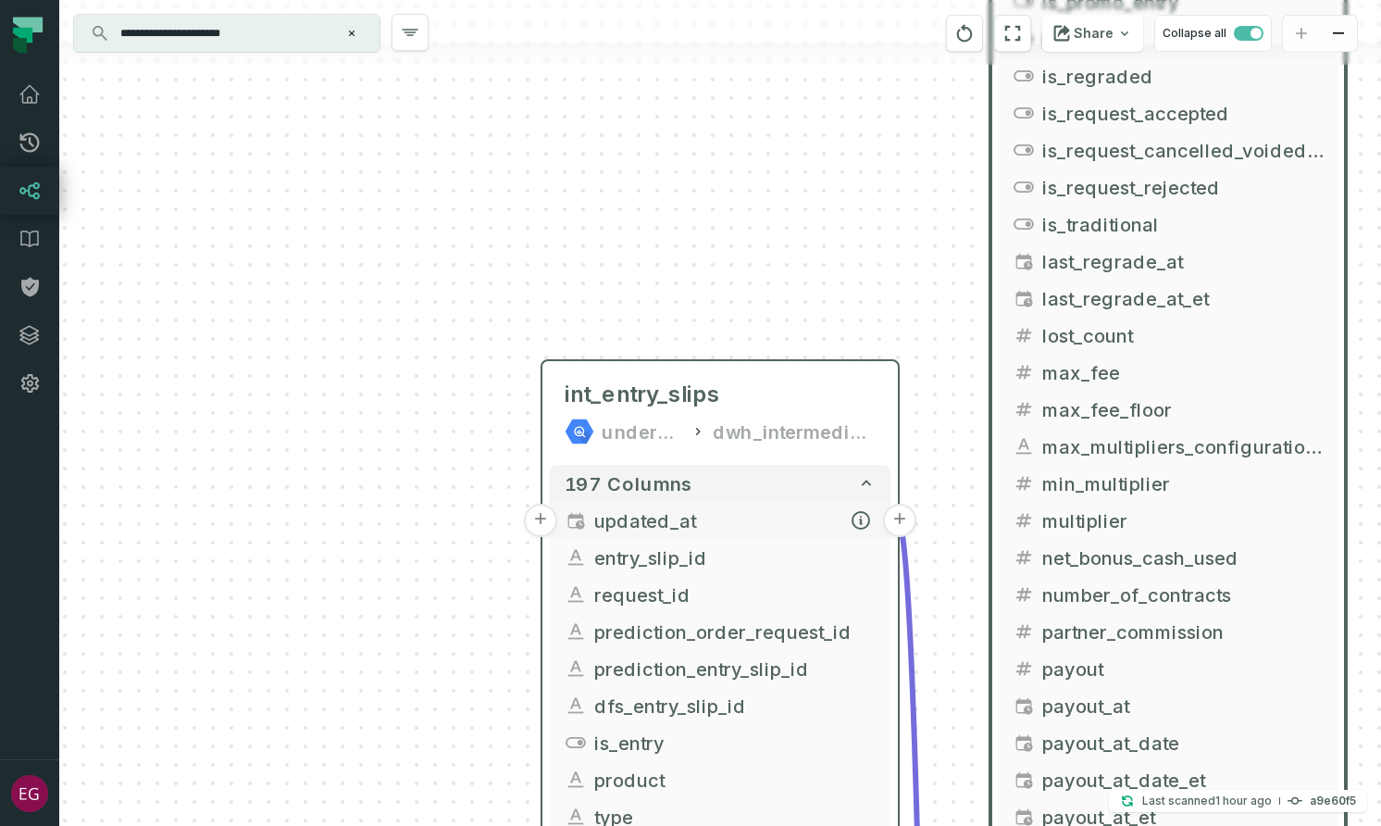
click at [541, 524] on button "+" at bounding box center [540, 520] width 33 height 33
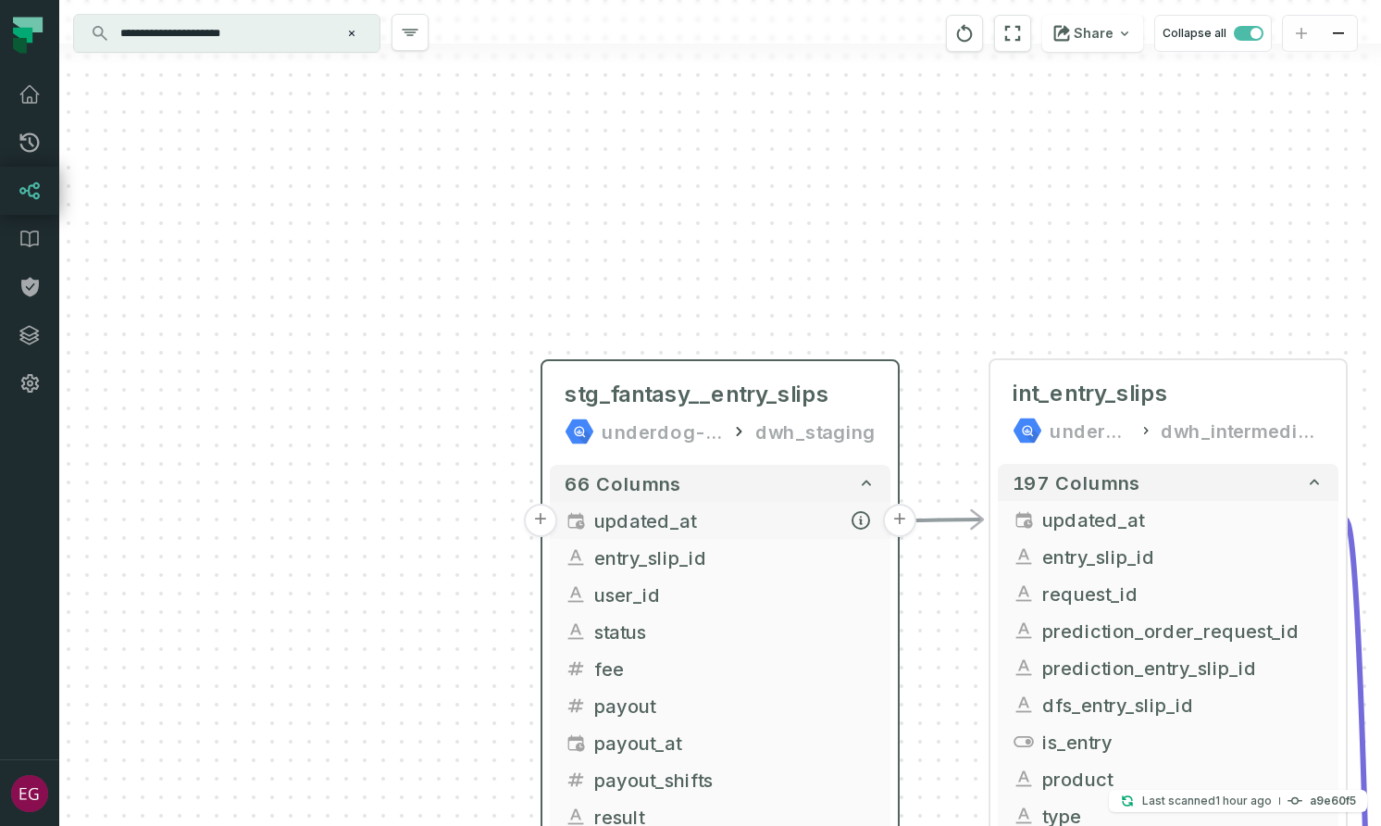
click at [538, 524] on button "+" at bounding box center [540, 520] width 33 height 33
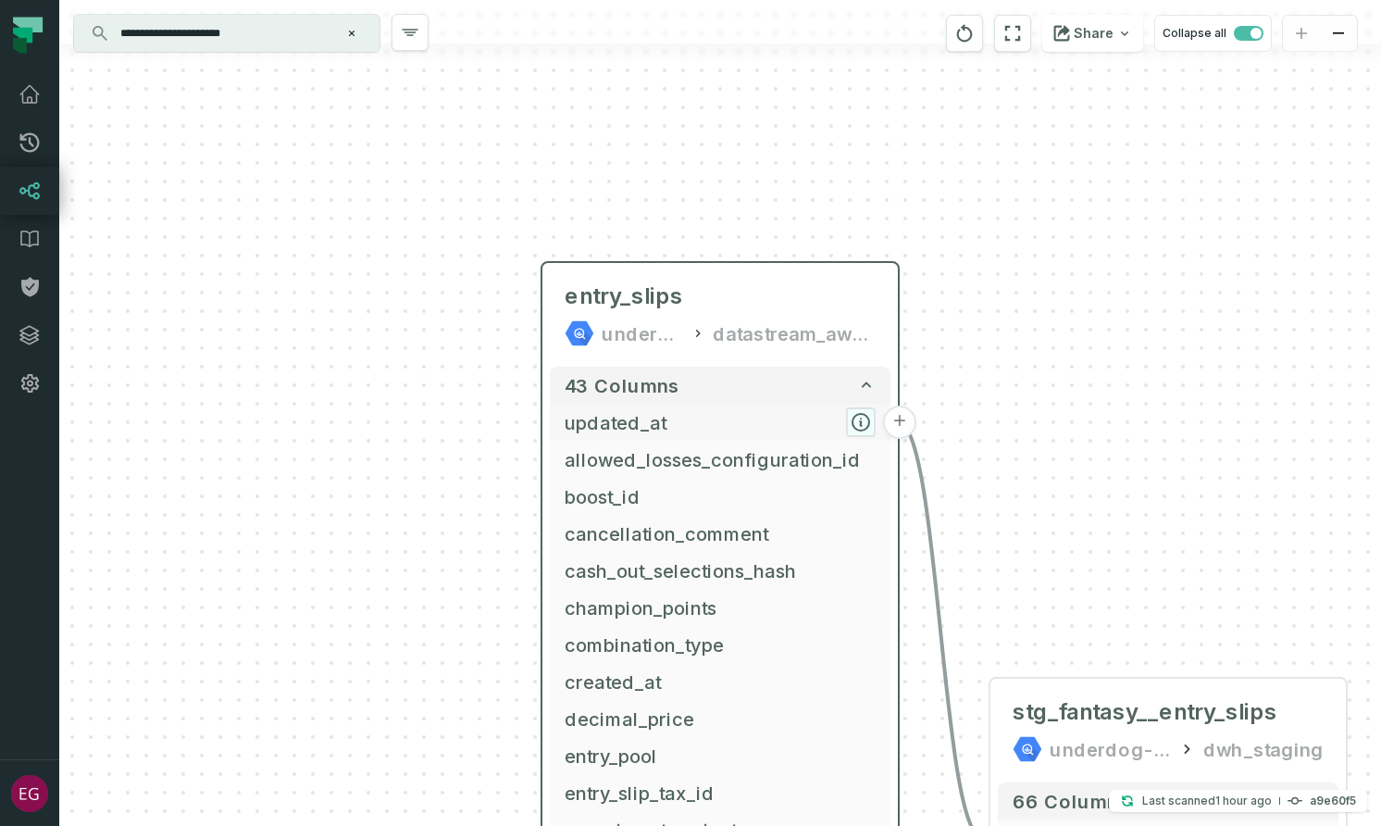
click at [854, 415] on icon "button" at bounding box center [861, 422] width 22 height 22
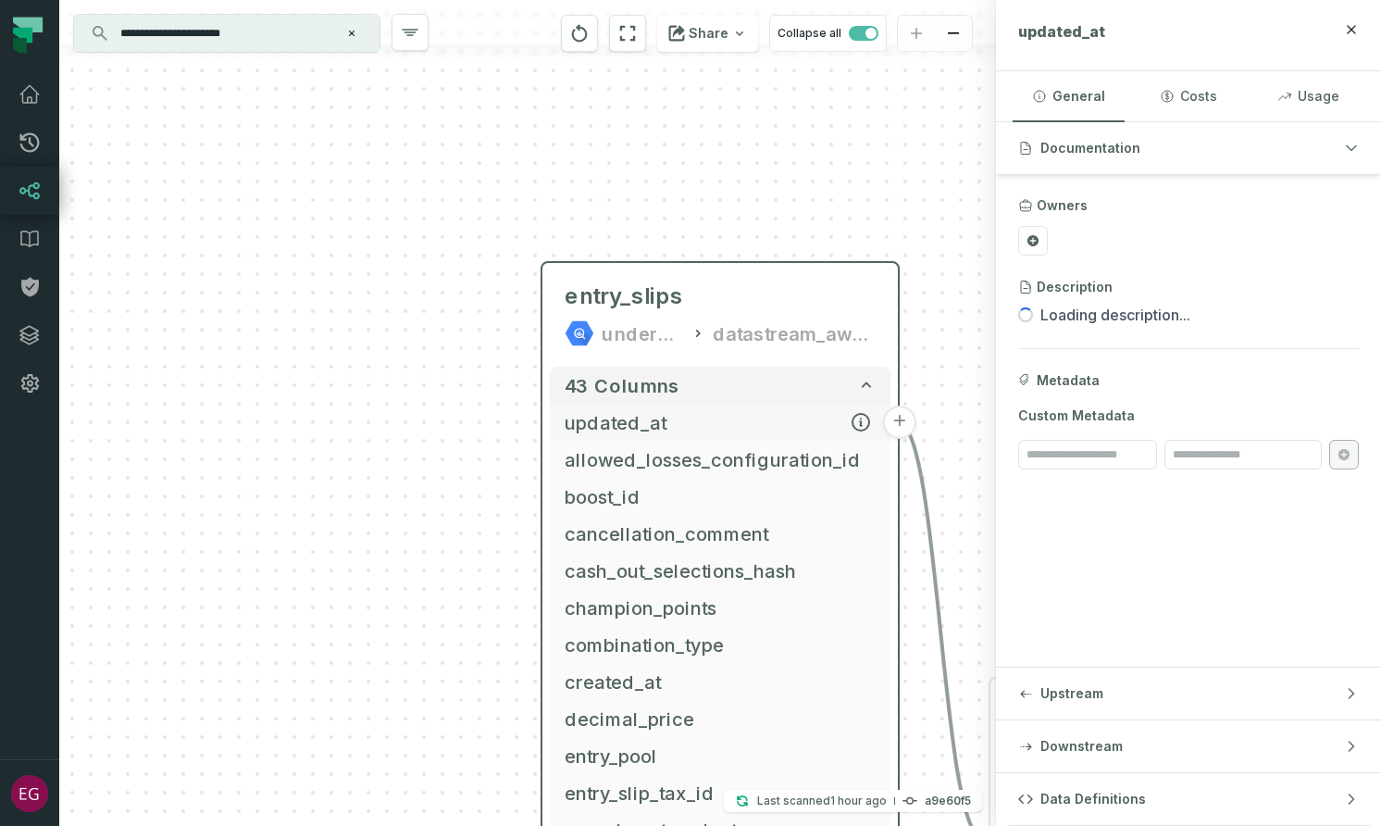
click at [579, 424] on span "updated_at" at bounding box center [720, 422] width 311 height 28
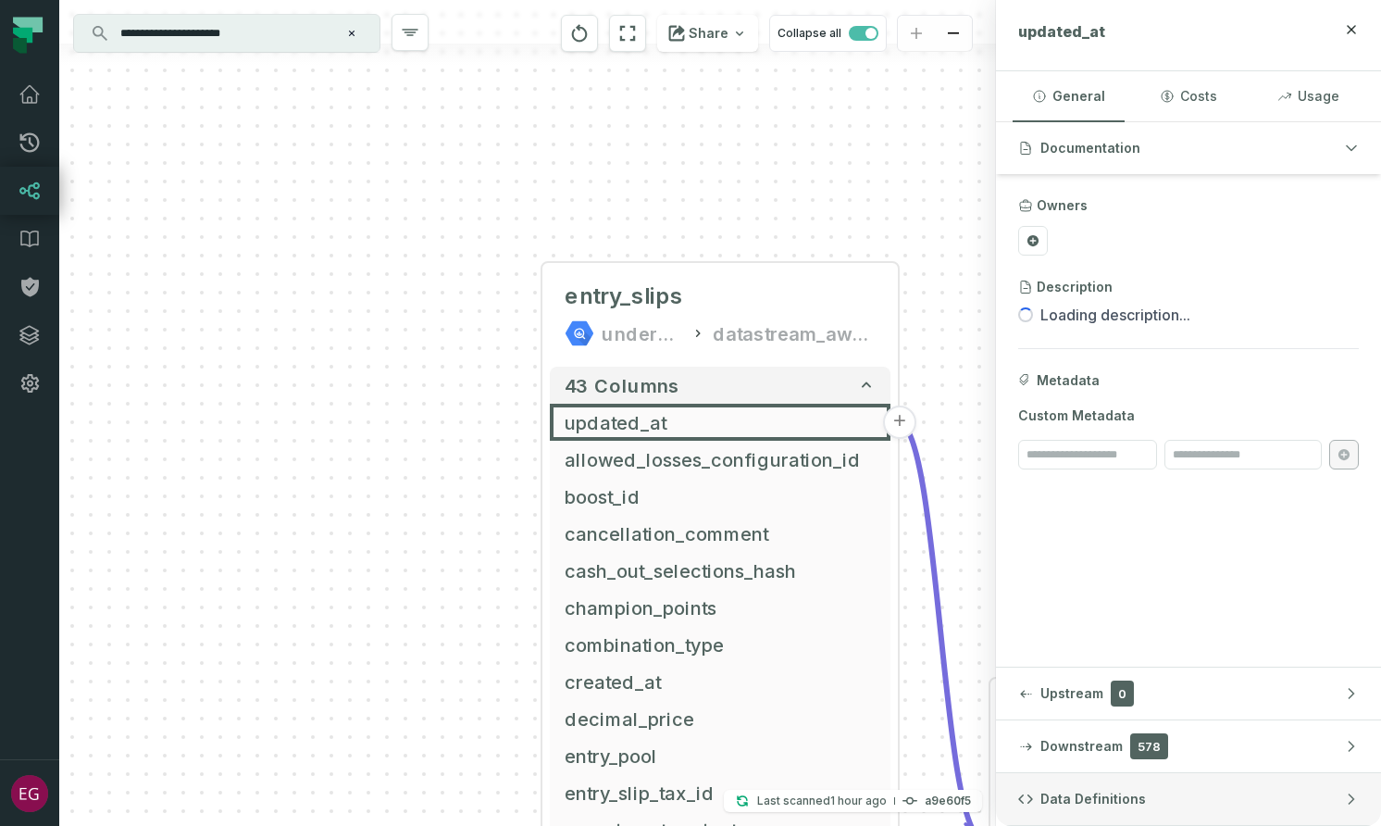
click at [1296, 800] on button "Data Definitions" at bounding box center [1188, 799] width 385 height 52
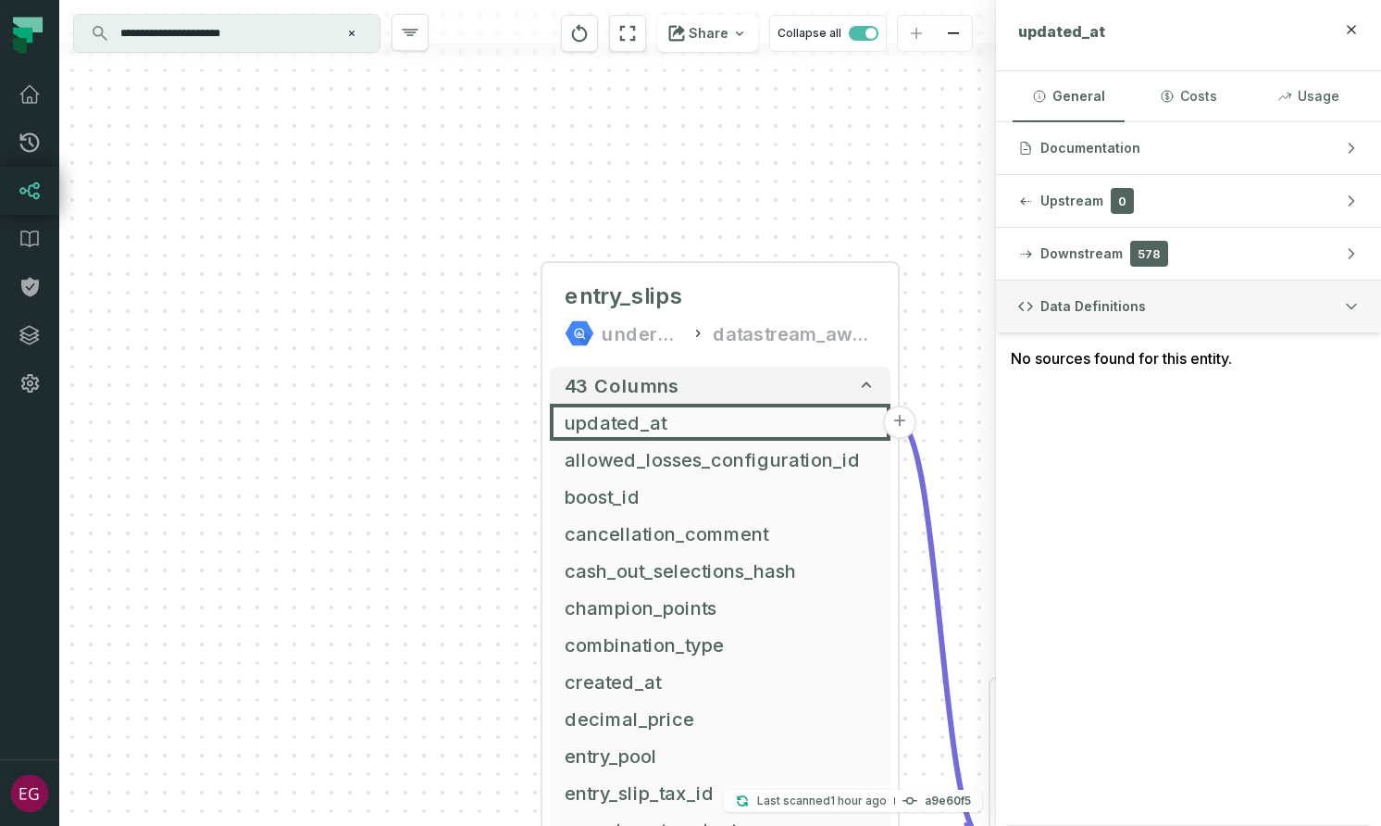
click at [1063, 317] on button "Data Definitions" at bounding box center [1188, 307] width 385 height 52
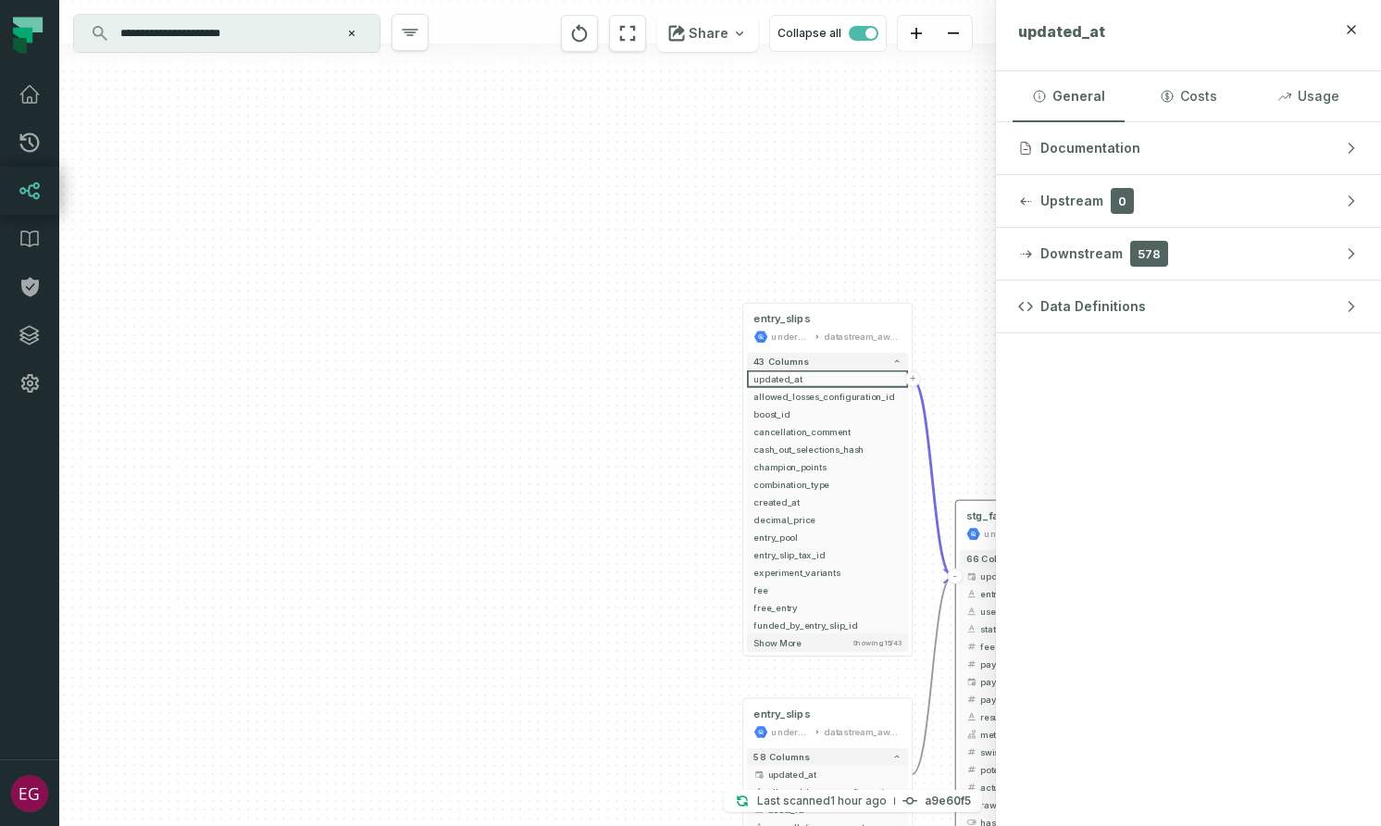
click at [983, 571] on span "updated_at" at bounding box center [1046, 575] width 133 height 13
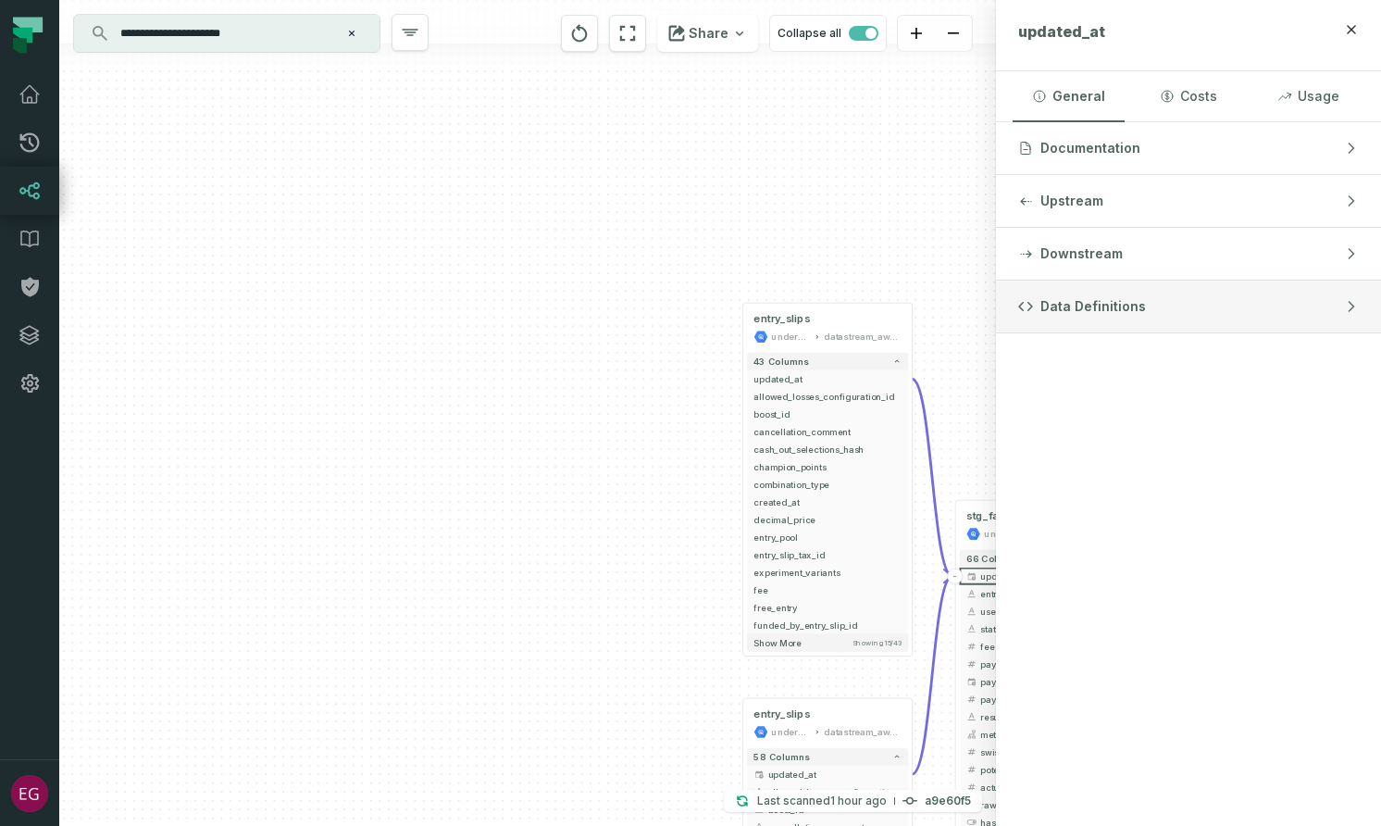
click at [1078, 315] on span "Data Definitions" at bounding box center [1094, 306] width 106 height 19
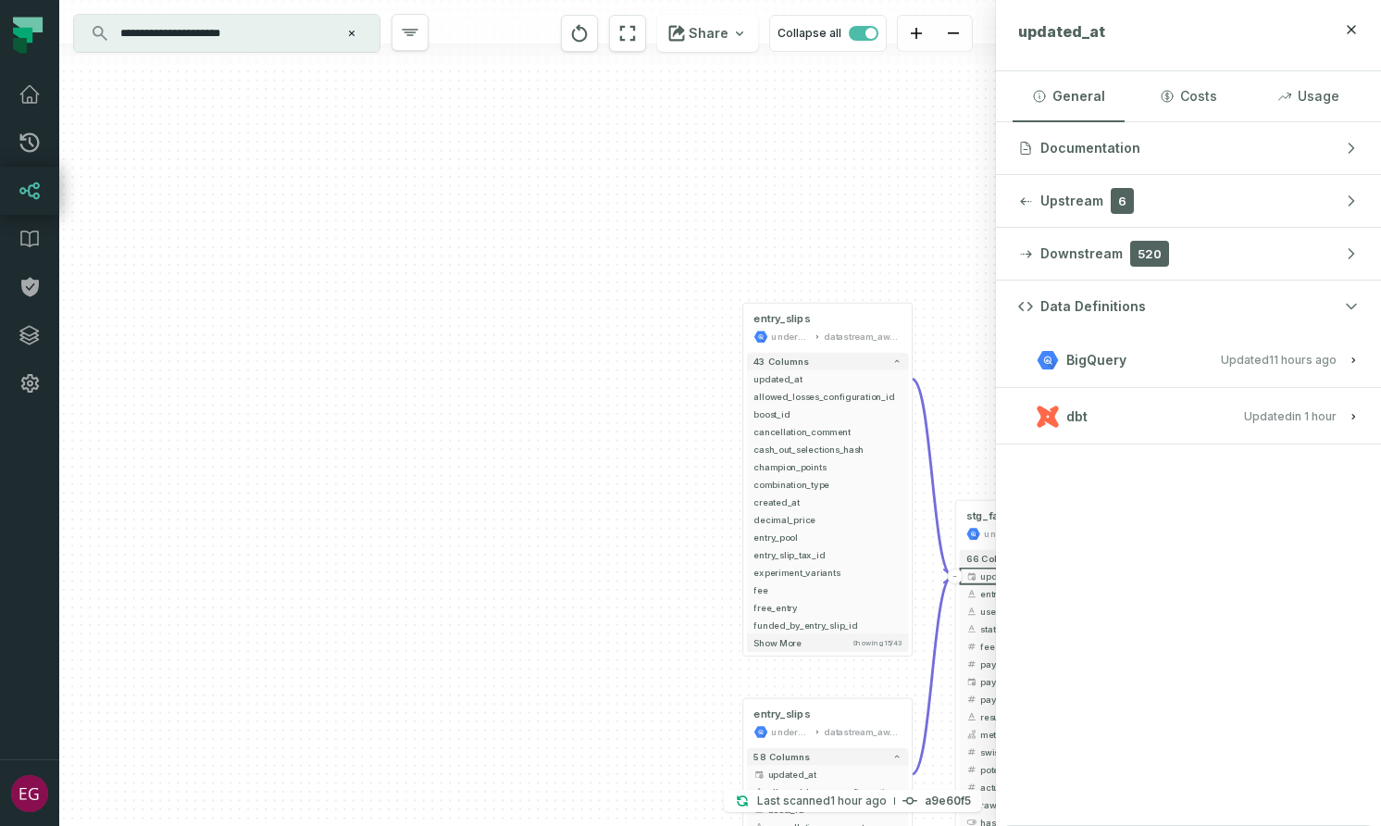
click at [1161, 409] on button "dbt Updated [DATE] 1:47:44 PM" at bounding box center [1188, 416] width 341 height 25
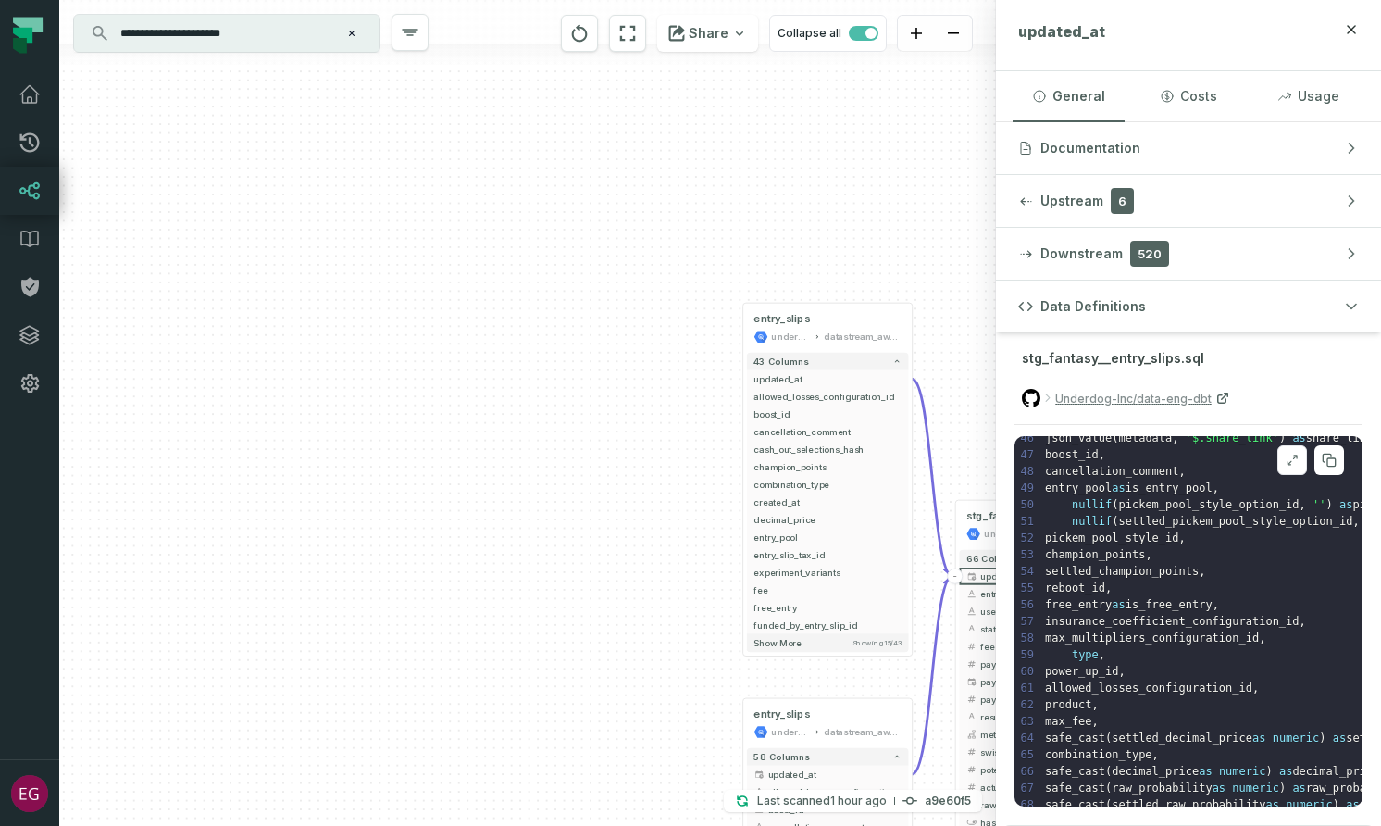
scroll to position [717, 17]
